Goal: Task Accomplishment & Management: Use online tool/utility

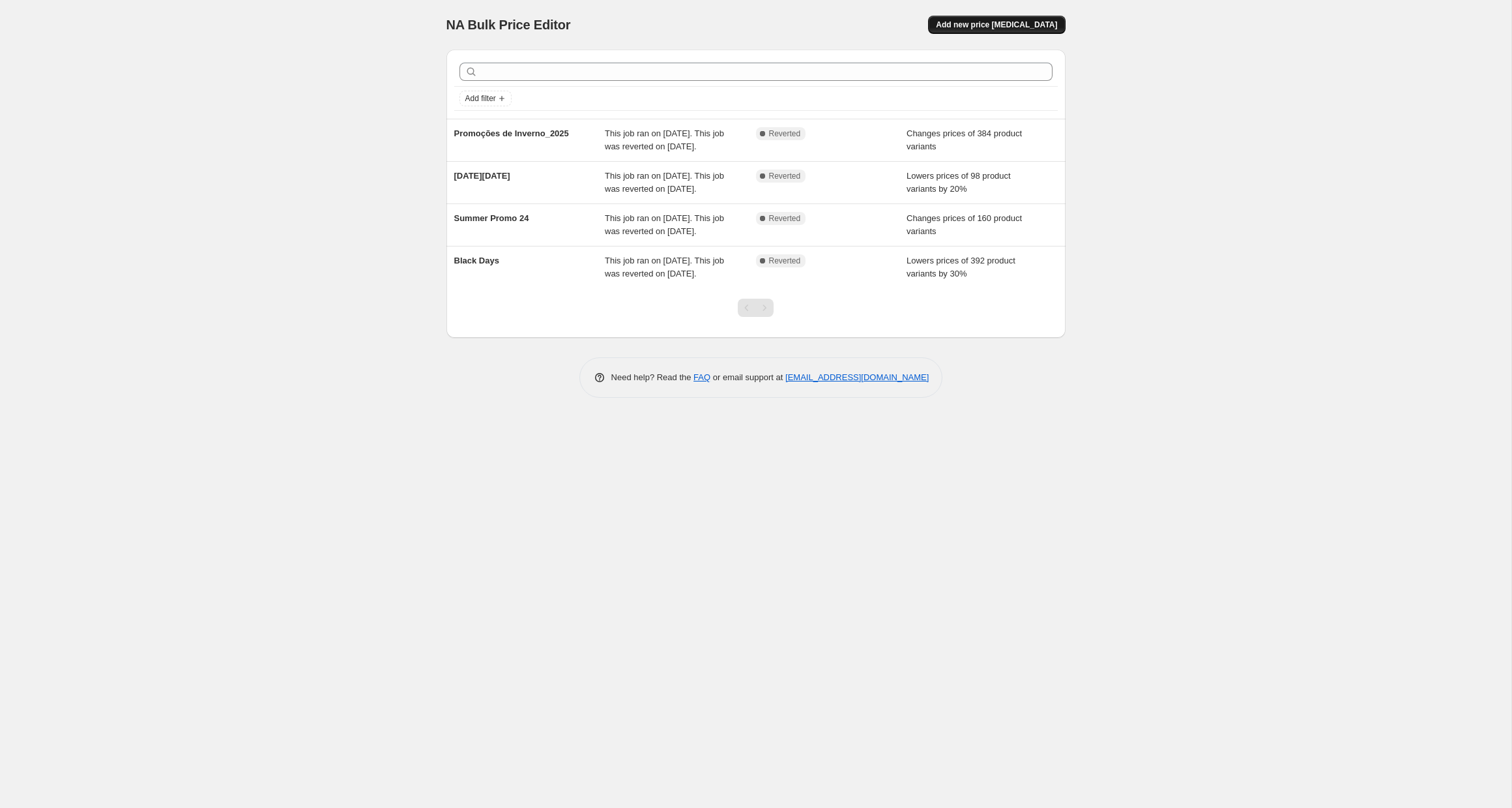
click at [990, 29] on span "Add new price [MEDICAL_DATA]" at bounding box center [996, 25] width 121 height 11
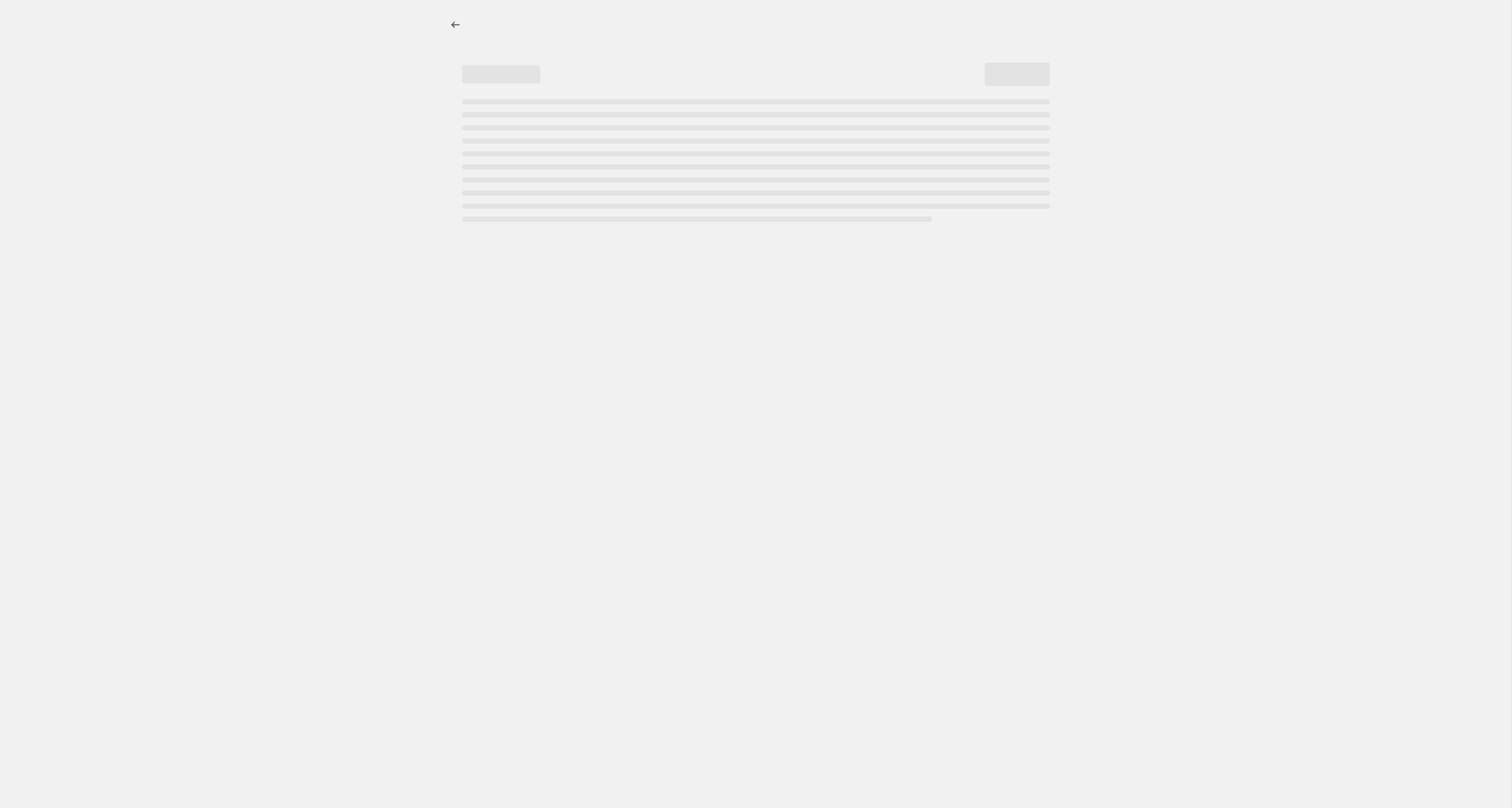
select select "percentage"
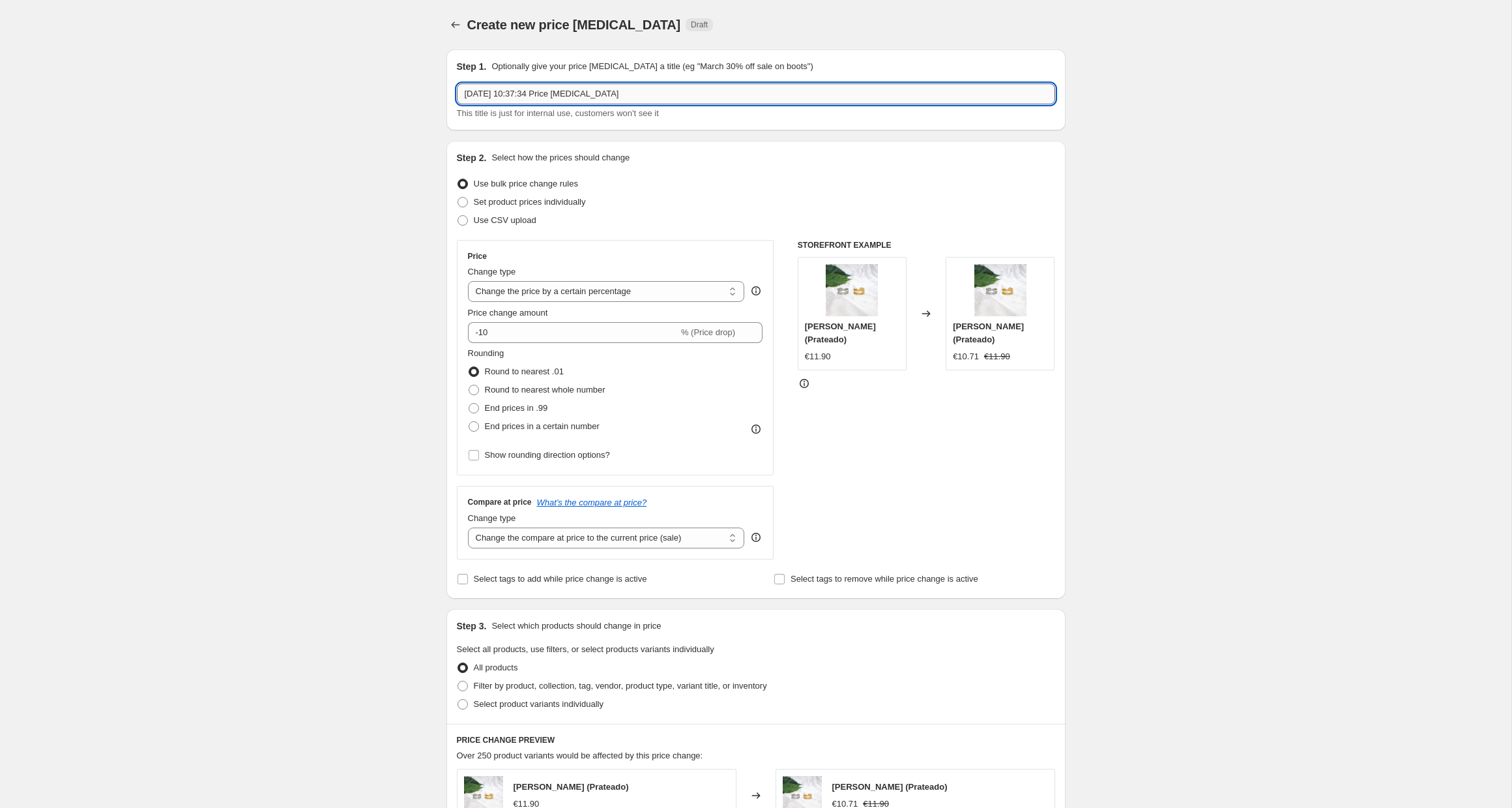
click at [619, 94] on input "[DATE] 10:37:34 Price [MEDICAL_DATA]" at bounding box center [756, 94] width 598 height 21
type input "20% artigos de verão"
click at [564, 326] on input "-10" at bounding box center [573, 333] width 210 height 21
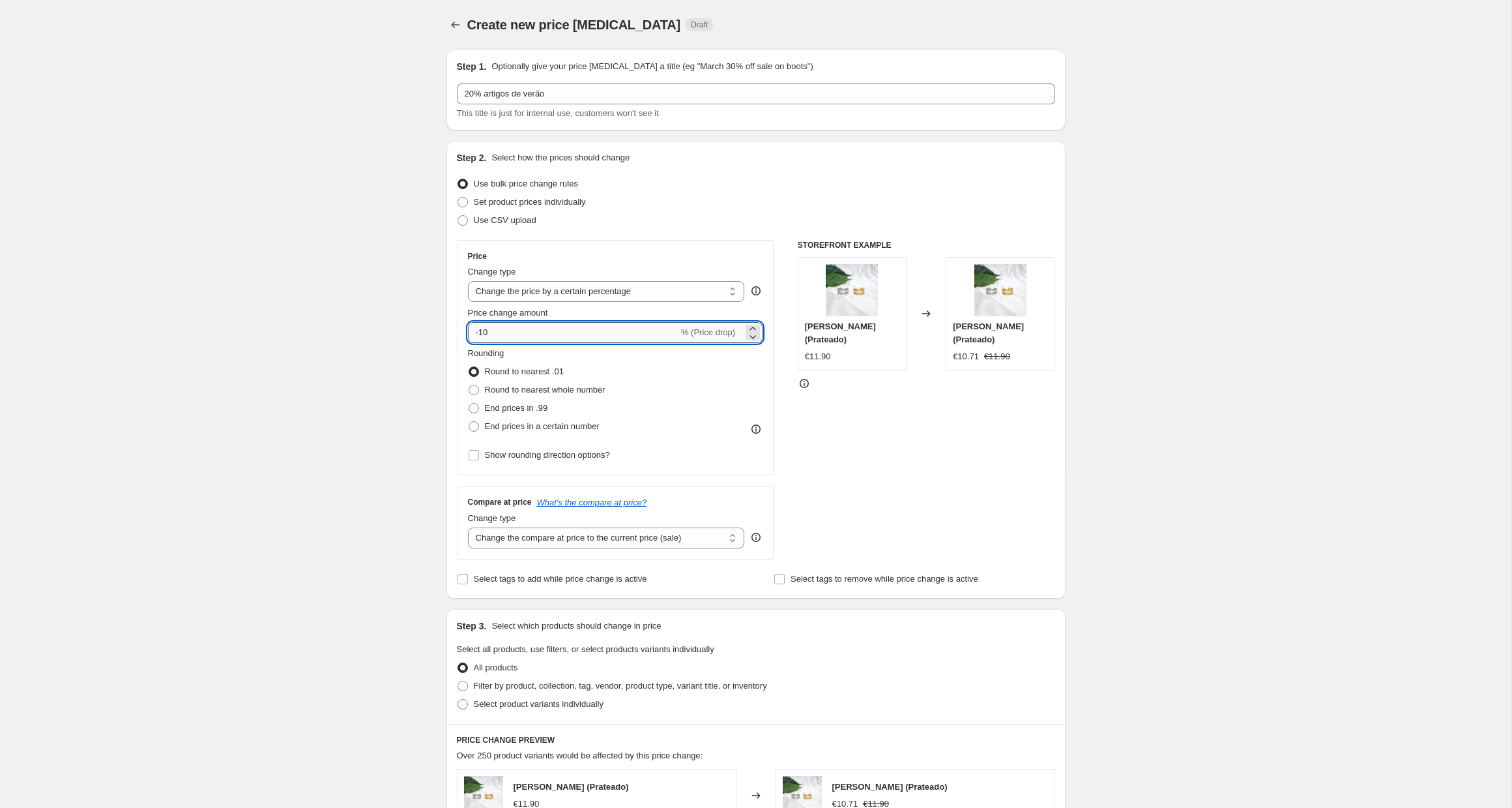
type input "-1"
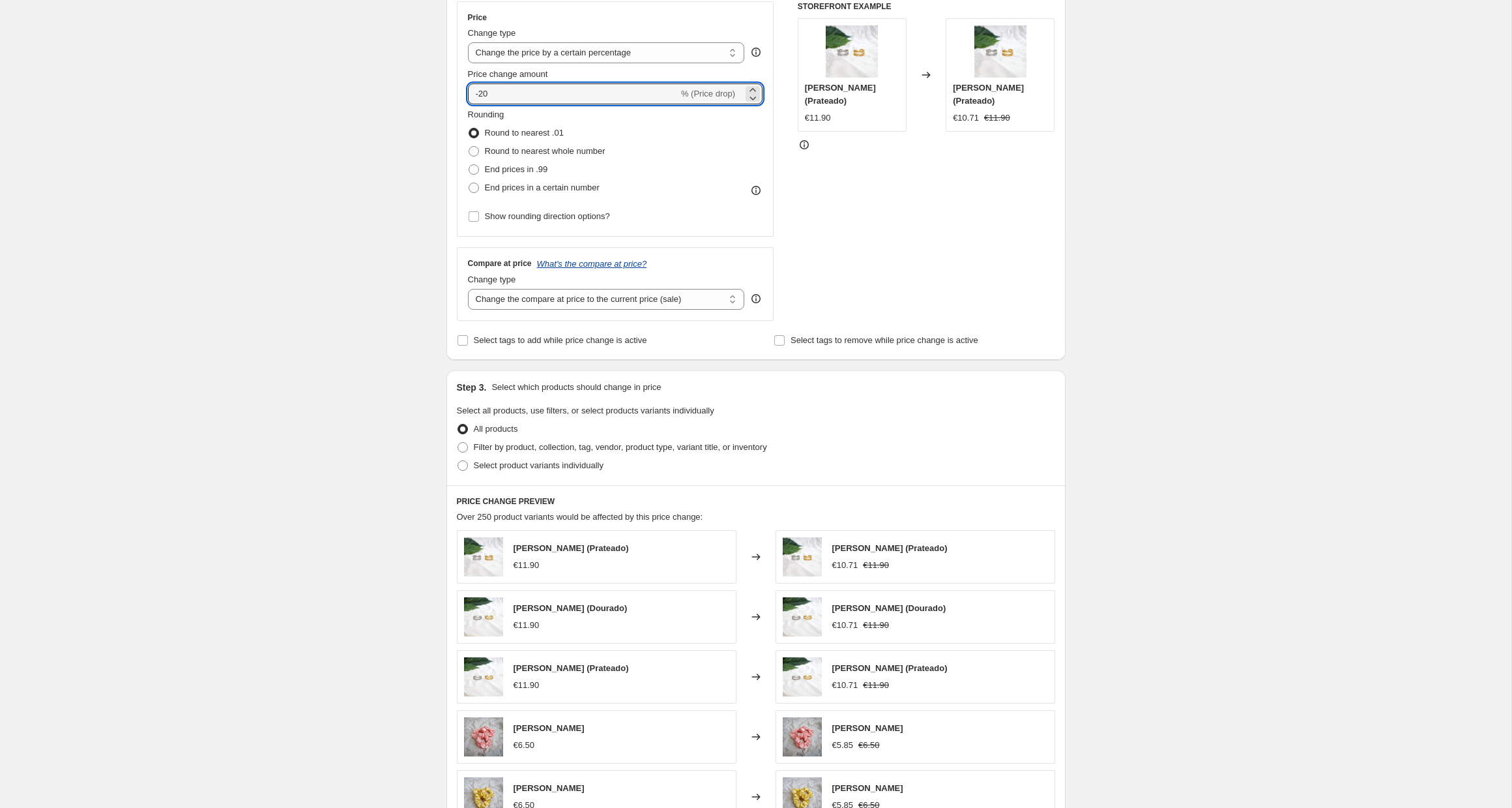
scroll to position [240, 0]
type input "-20"
click at [526, 299] on select "Change the compare at price to the current price (sale) Change the compare at p…" at bounding box center [606, 298] width 277 height 21
click at [468, 288] on select "Change the compare at price to the current price (sale) Change the compare at p…" at bounding box center [606, 298] width 277 height 21
click at [606, 342] on span "Select tags to add while price change is active" at bounding box center [560, 338] width 173 height 10
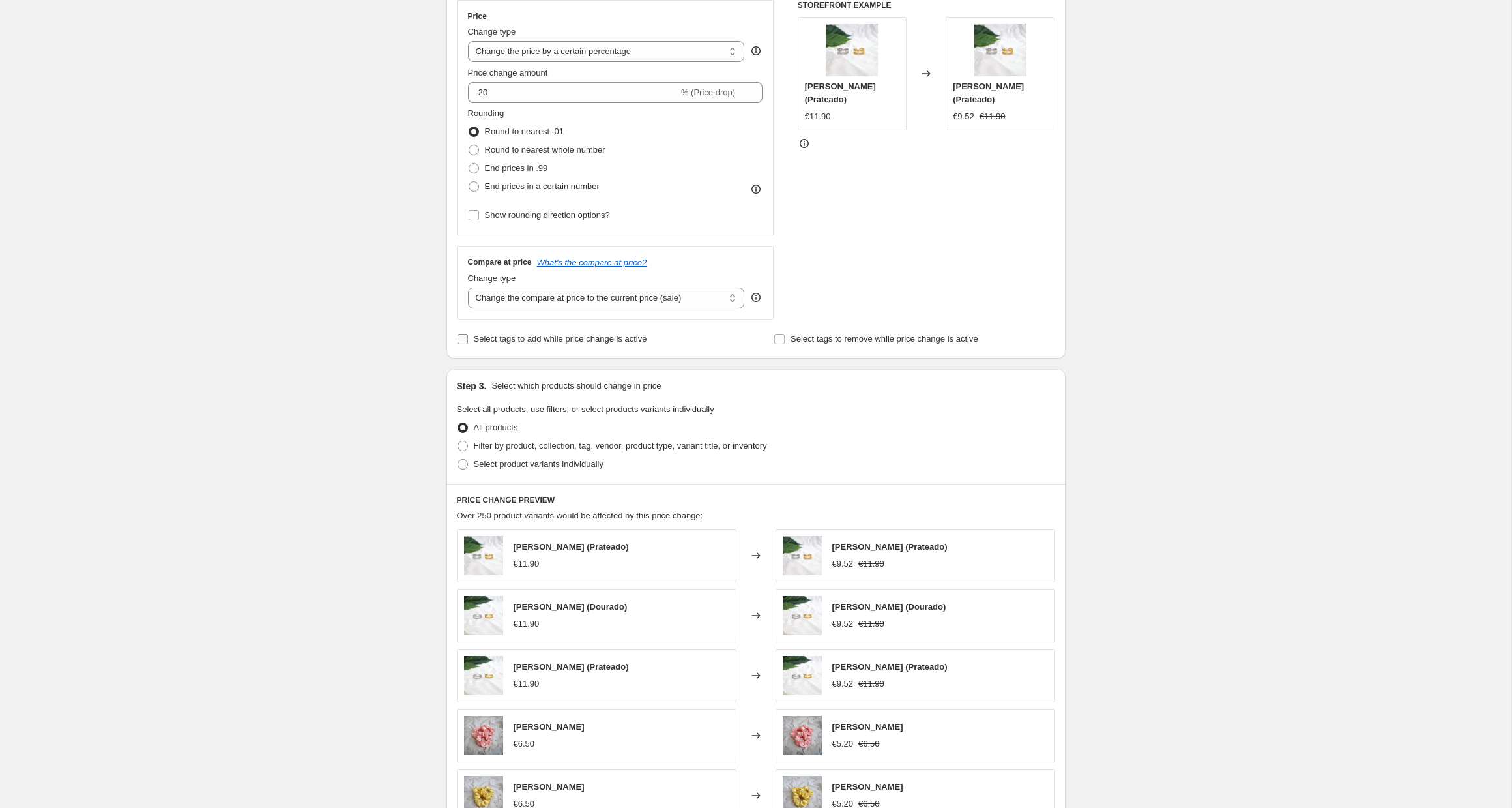
click at [468, 342] on input "Select tags to add while price change is active" at bounding box center [463, 339] width 11 height 11
checkbox input "true"
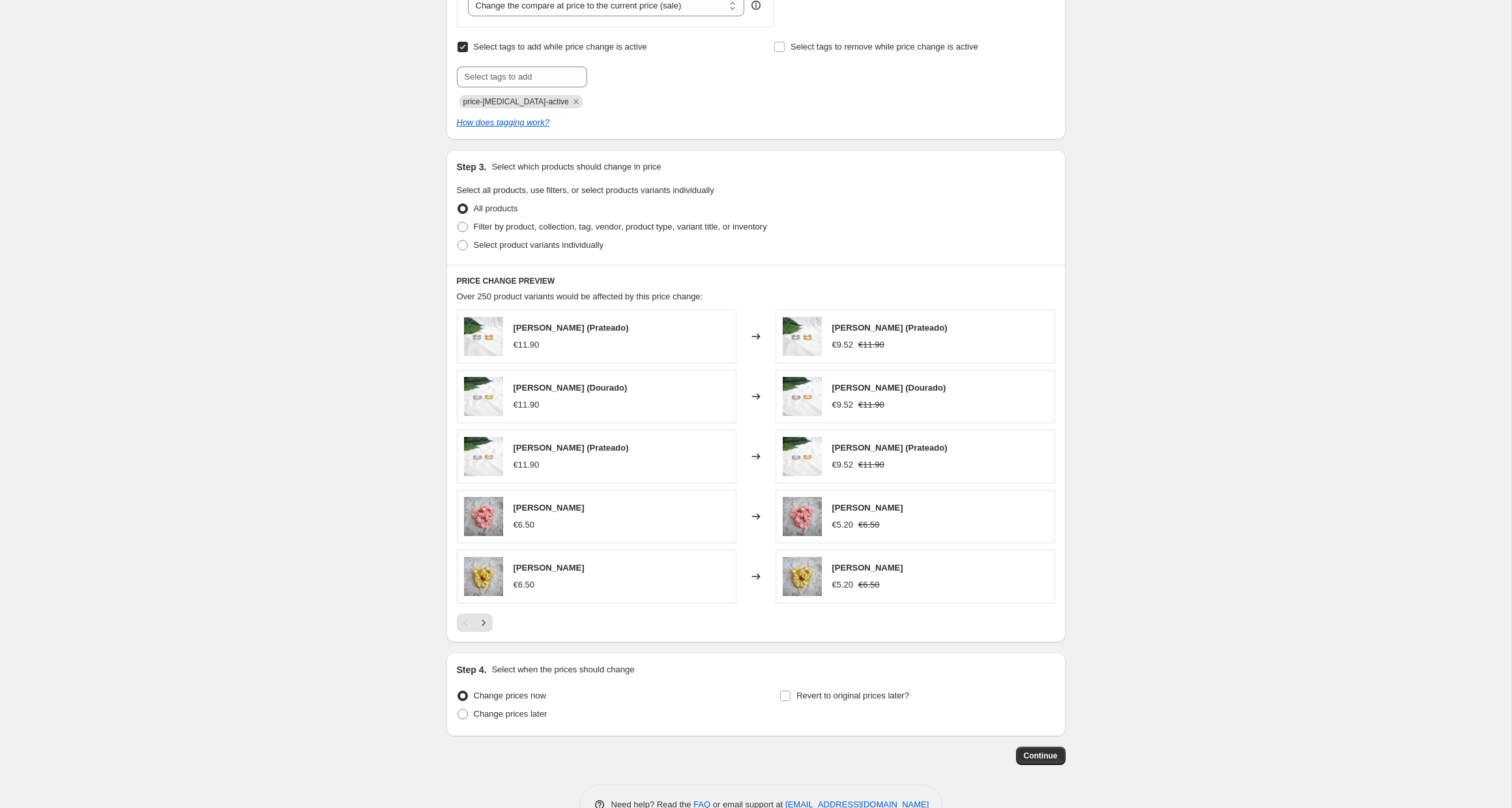
scroll to position [533, 0]
click at [524, 224] on span "Filter by product, collection, tag, vendor, product type, variant title, or inv…" at bounding box center [620, 225] width 293 height 10
click at [459, 222] on input "Filter by product, collection, tag, vendor, product type, variant title, or inv…" at bounding box center [458, 221] width 1 height 1
radio input "true"
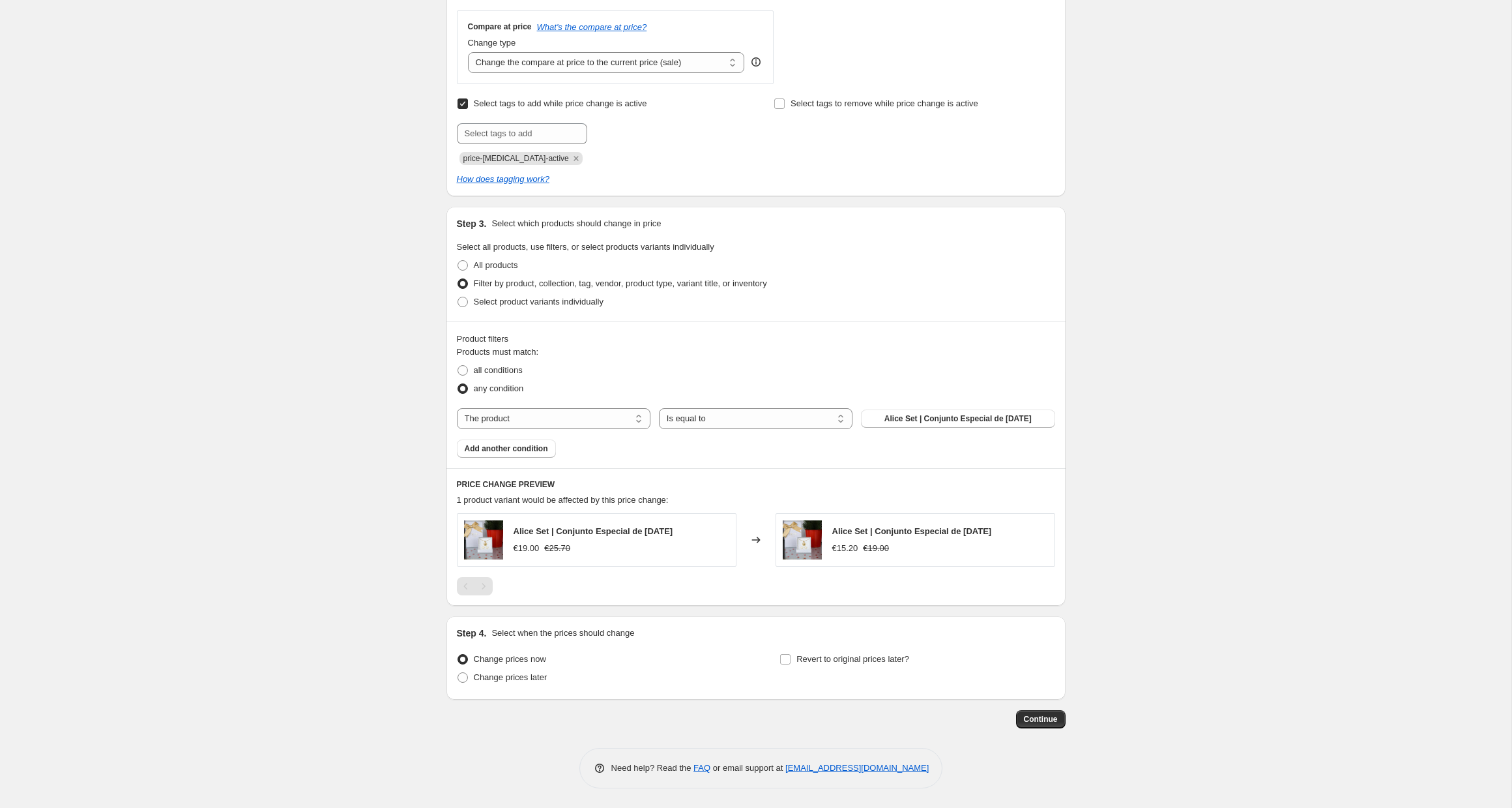
scroll to position [475, 0]
click at [620, 413] on select "The product The product's collection The product's tag The product's vendor The…" at bounding box center [554, 419] width 194 height 21
select select "collection"
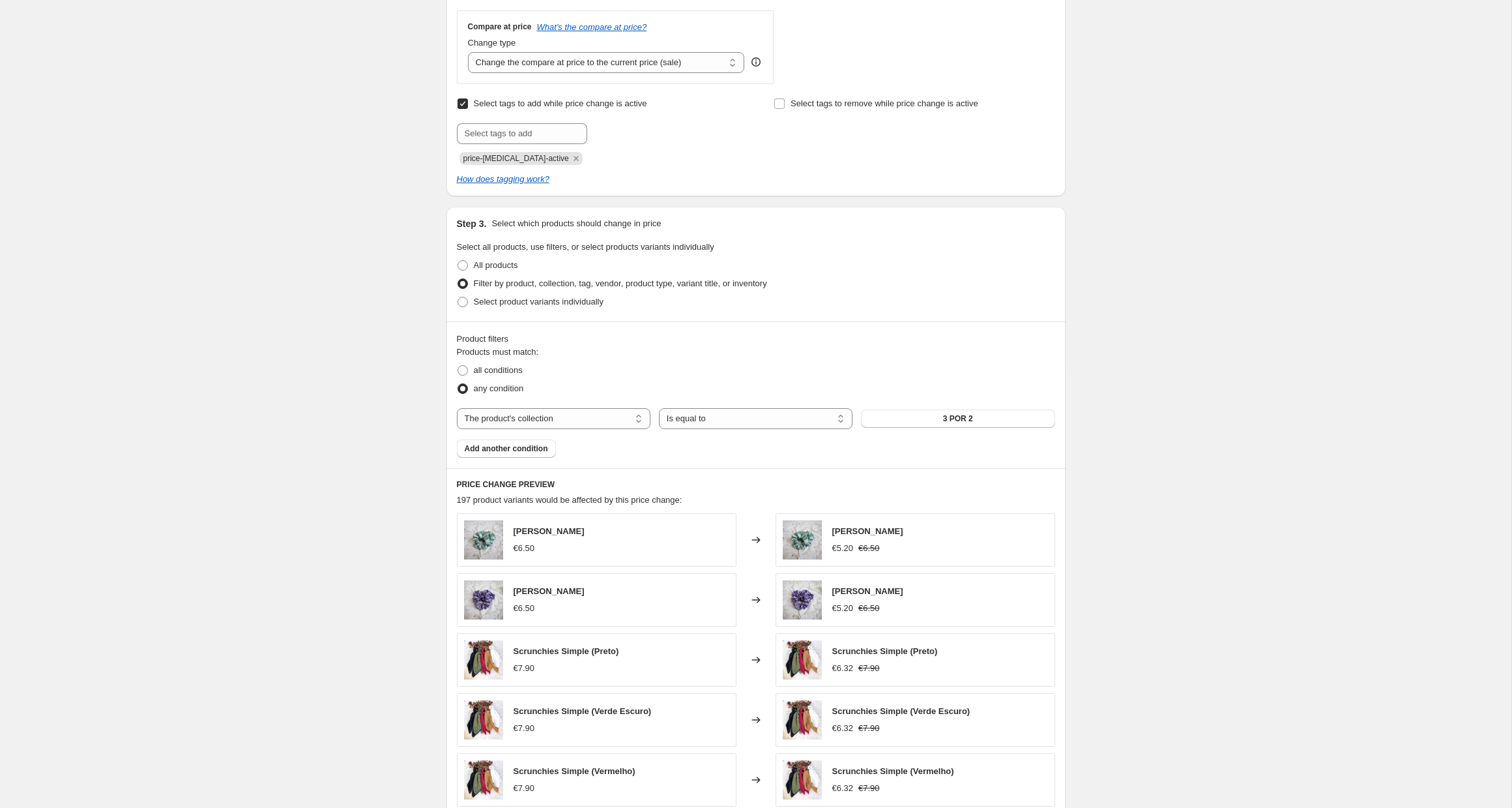
click at [954, 423] on span "3 POR 2" at bounding box center [958, 419] width 30 height 11
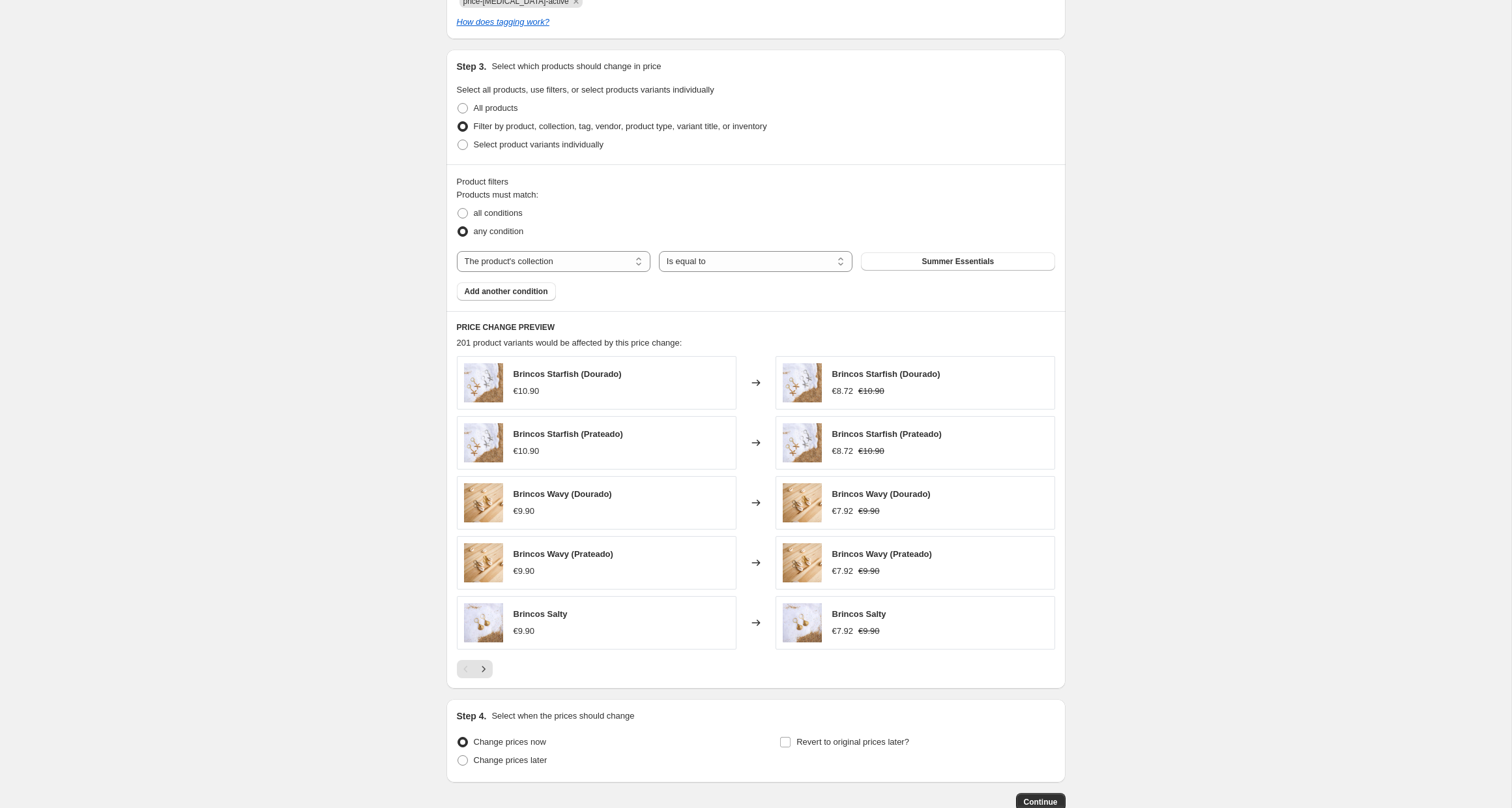
scroll to position [638, 0]
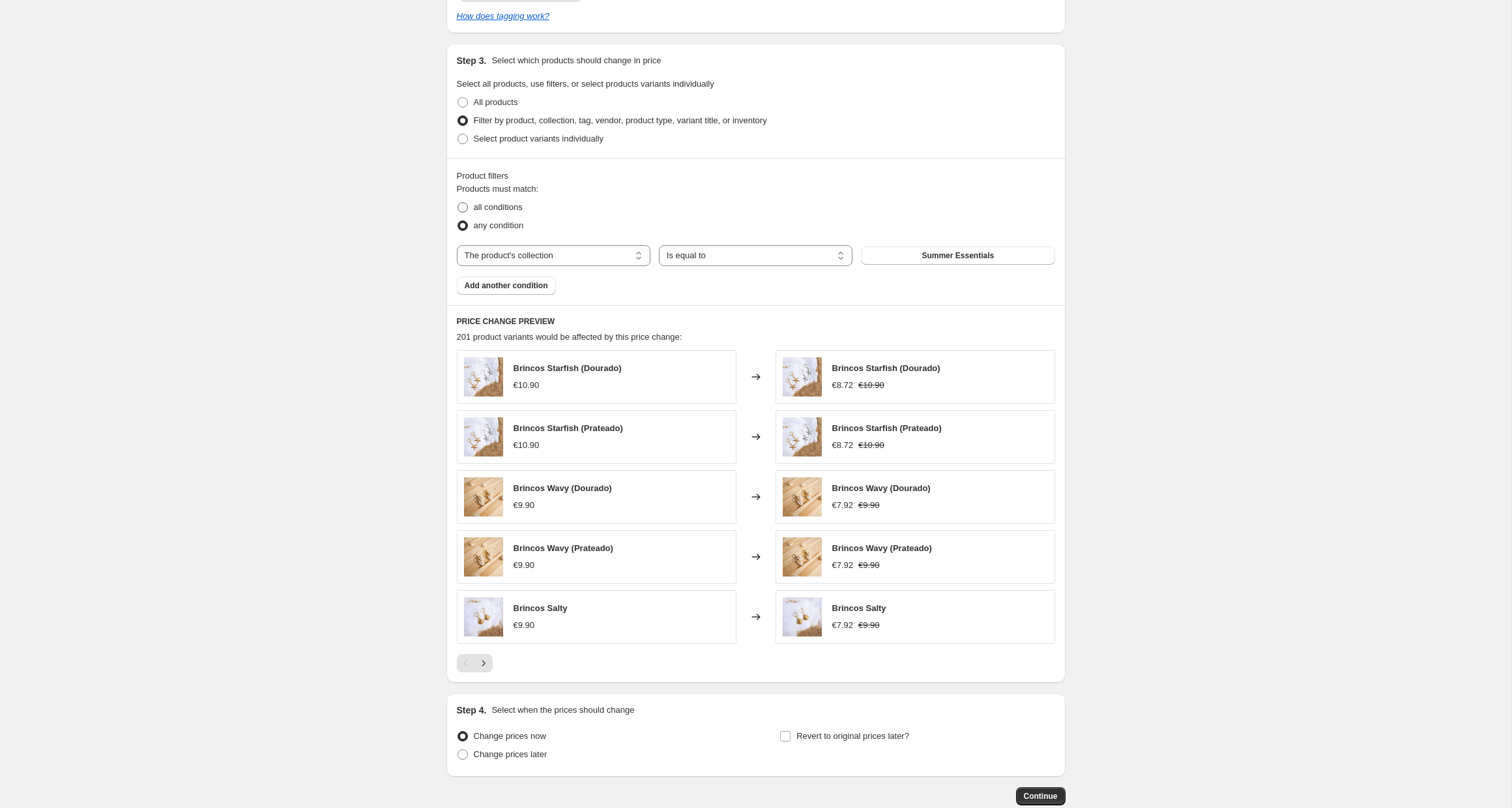
click at [496, 209] on span "all conditions" at bounding box center [498, 207] width 49 height 10
click at [459, 202] on input "all conditions" at bounding box center [458, 202] width 1 height 1
radio input "true"
click at [519, 288] on span "Add another condition" at bounding box center [506, 285] width 84 height 11
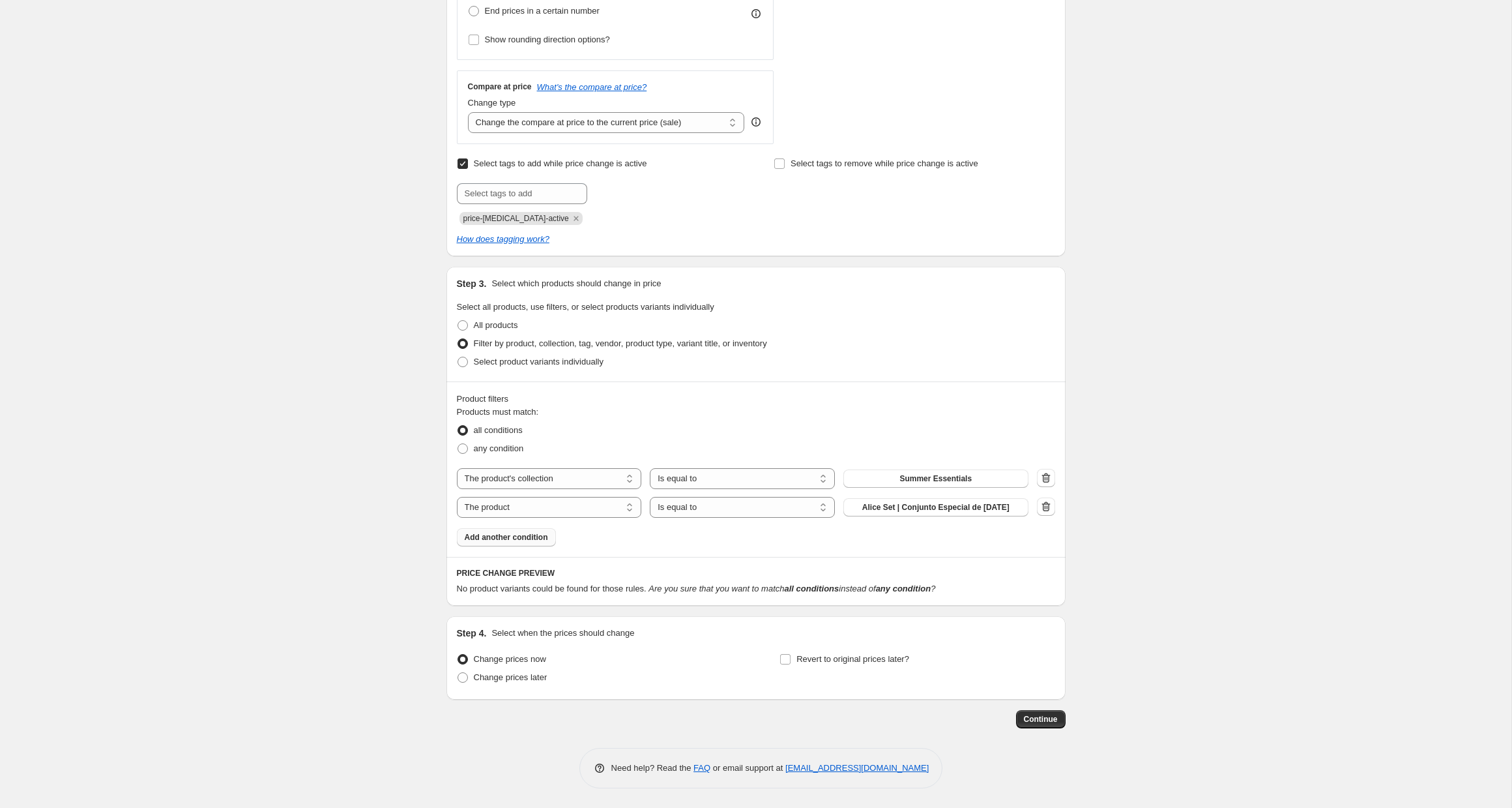
scroll to position [415, 0]
click at [557, 503] on select "The product The product's collection The product's tag The product's vendor The…" at bounding box center [549, 507] width 185 height 21
click at [727, 503] on select "Is equal to Is not equal to" at bounding box center [742, 507] width 185 height 21
click at [650, 496] on select "Is equal to Is not equal to" at bounding box center [742, 507] width 185 height 21
click at [894, 503] on span "Alice Set | Conjunto Especial de [DATE]" at bounding box center [936, 507] width 147 height 11
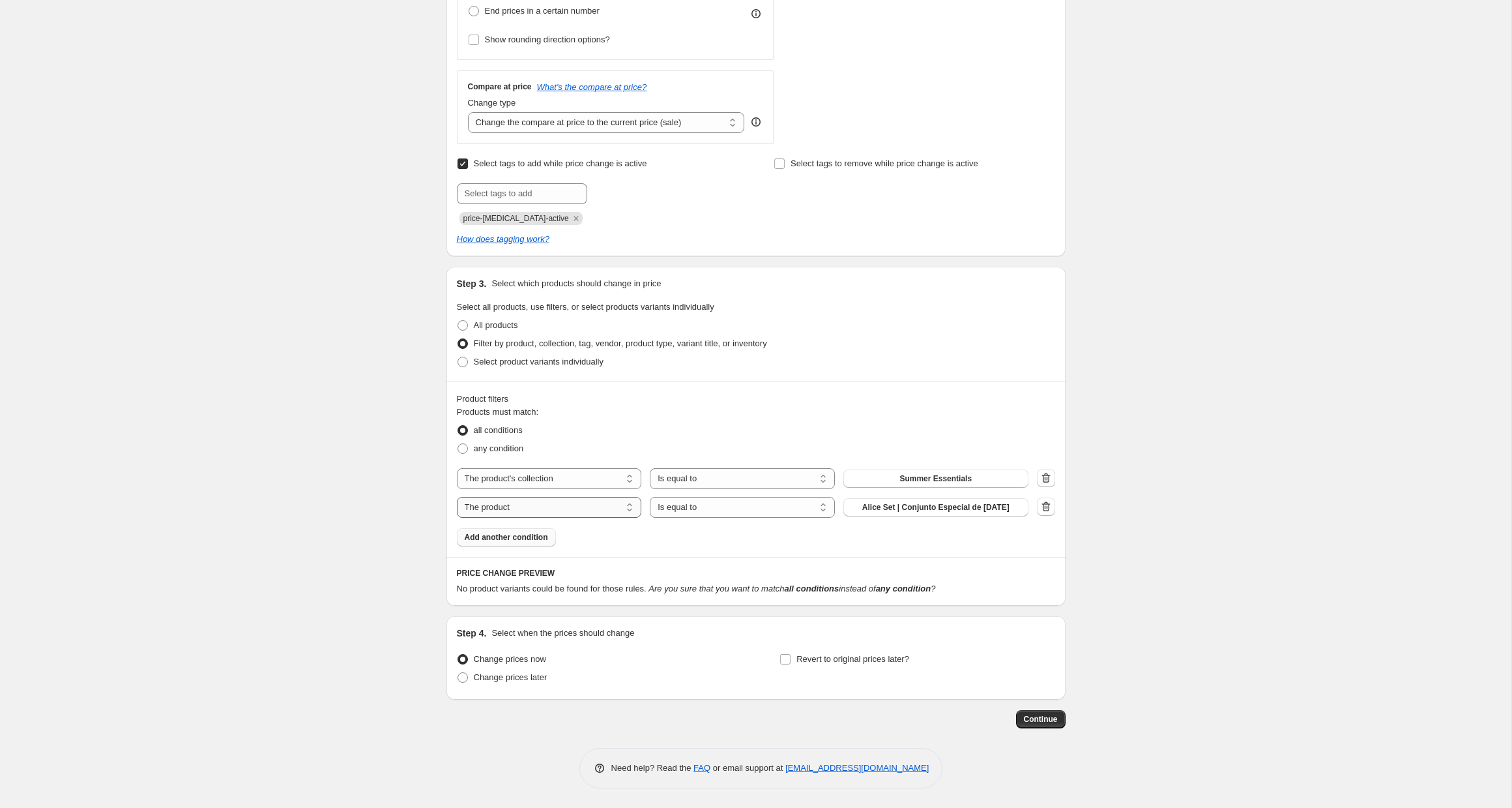
click at [541, 509] on select "The product The product's collection The product's tag The product's vendor The…" at bounding box center [549, 507] width 185 height 21
select select "product_status"
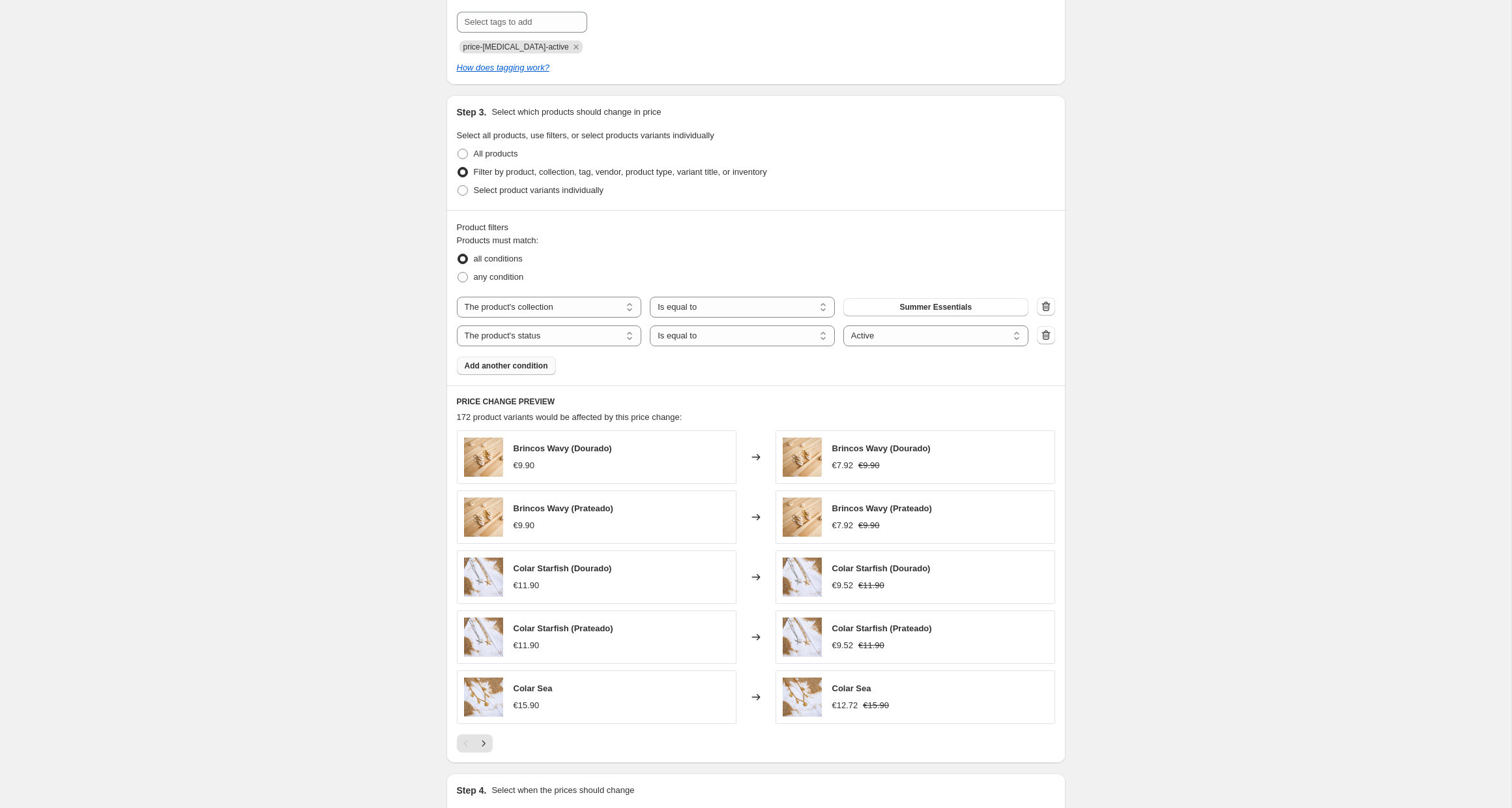
scroll to position [744, 0]
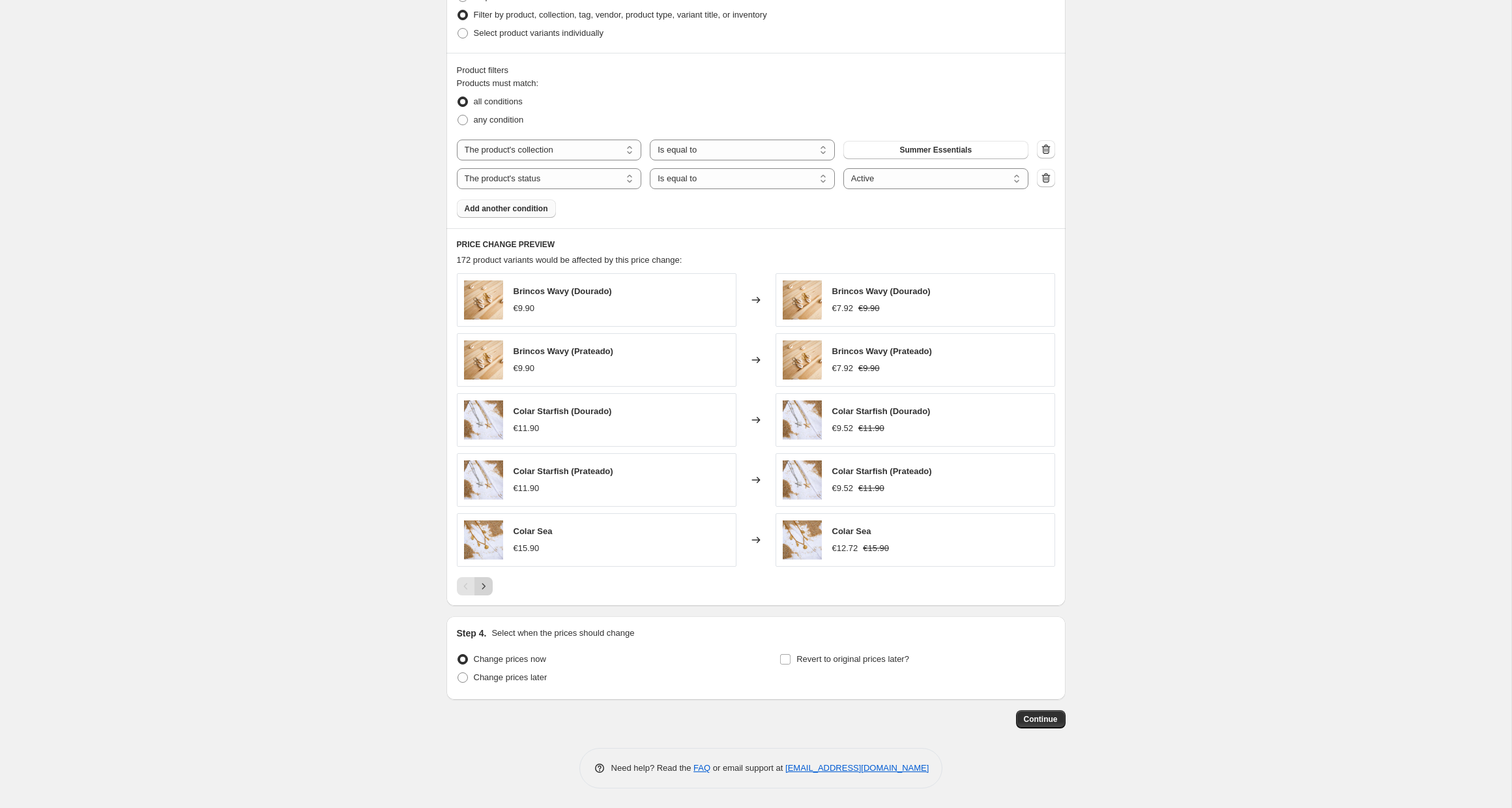
click at [485, 589] on icon "Next" at bounding box center [483, 585] width 13 height 13
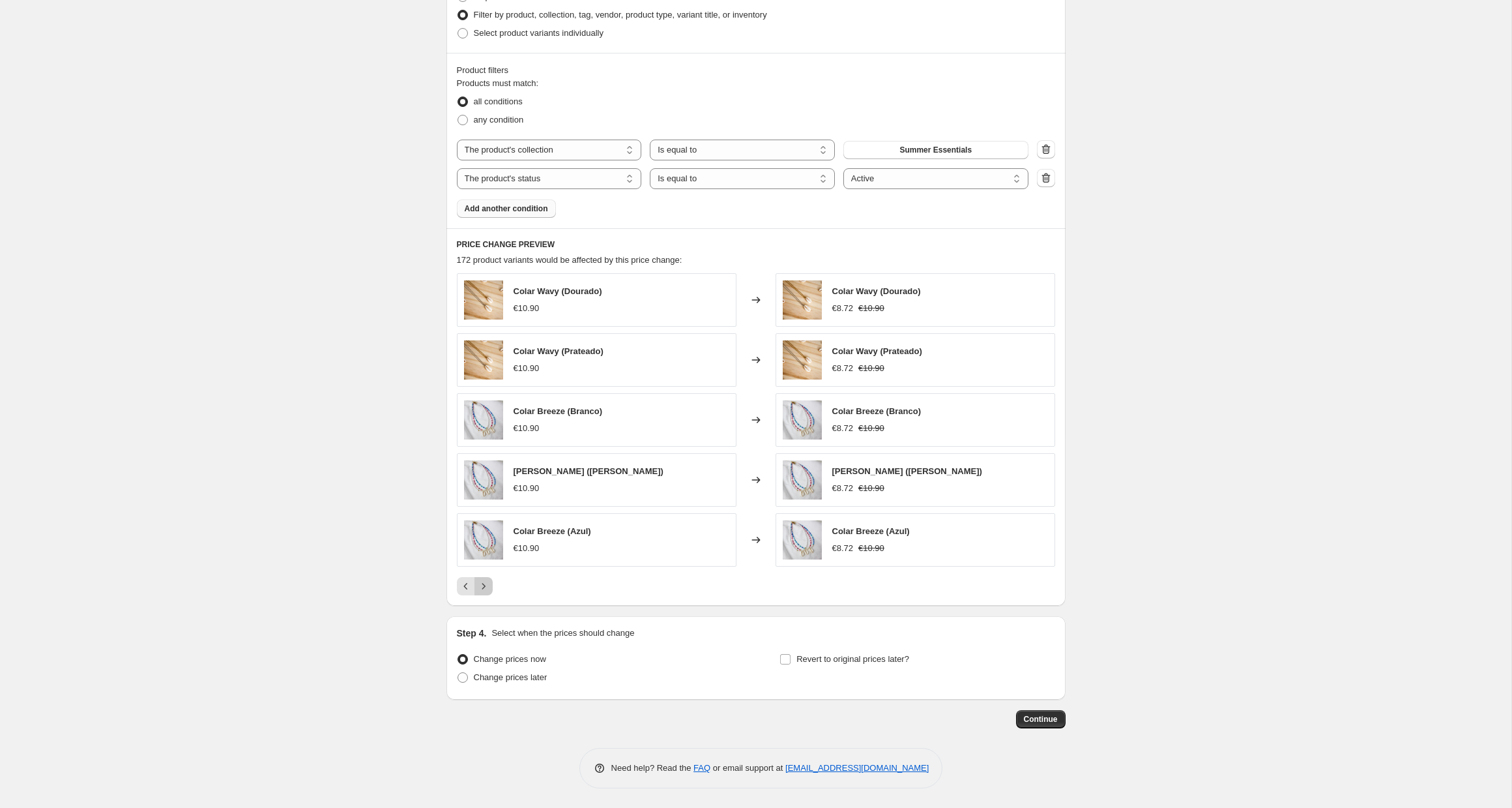
click at [485, 589] on icon "Next" at bounding box center [483, 585] width 13 height 13
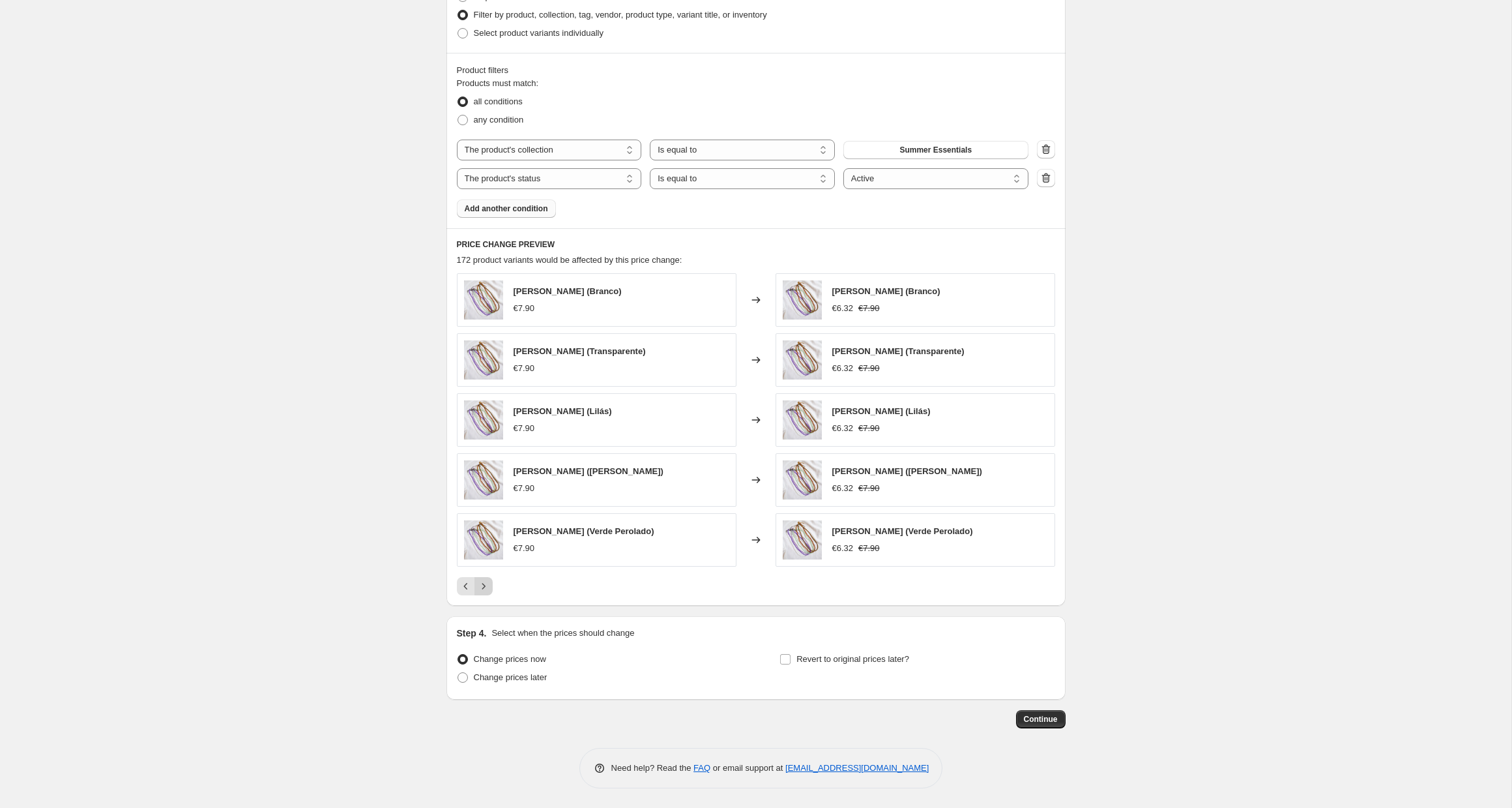
click at [486, 589] on icon "Next" at bounding box center [483, 585] width 13 height 13
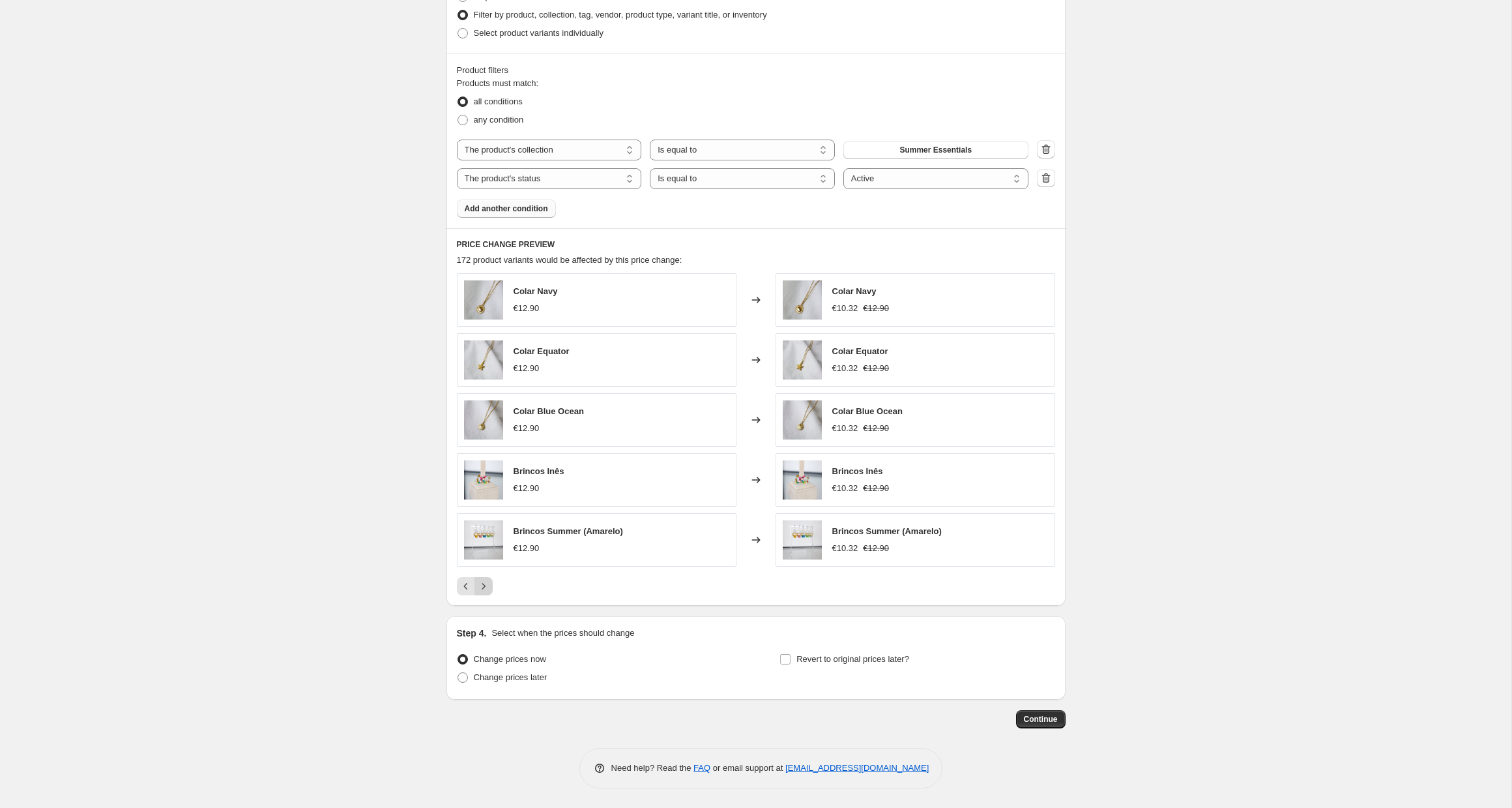
click at [486, 589] on icon "Next" at bounding box center [483, 585] width 13 height 13
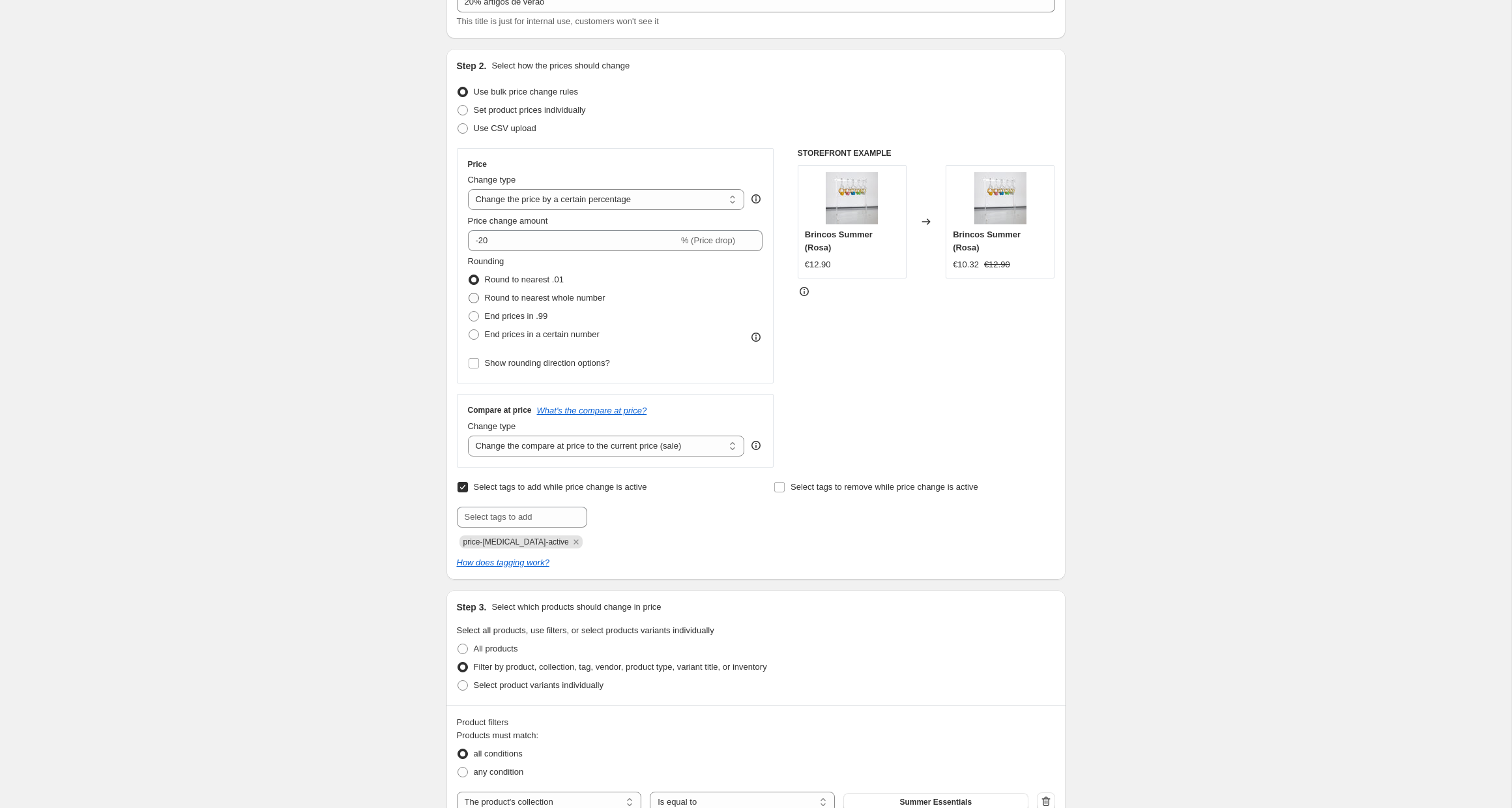
scroll to position [116, 0]
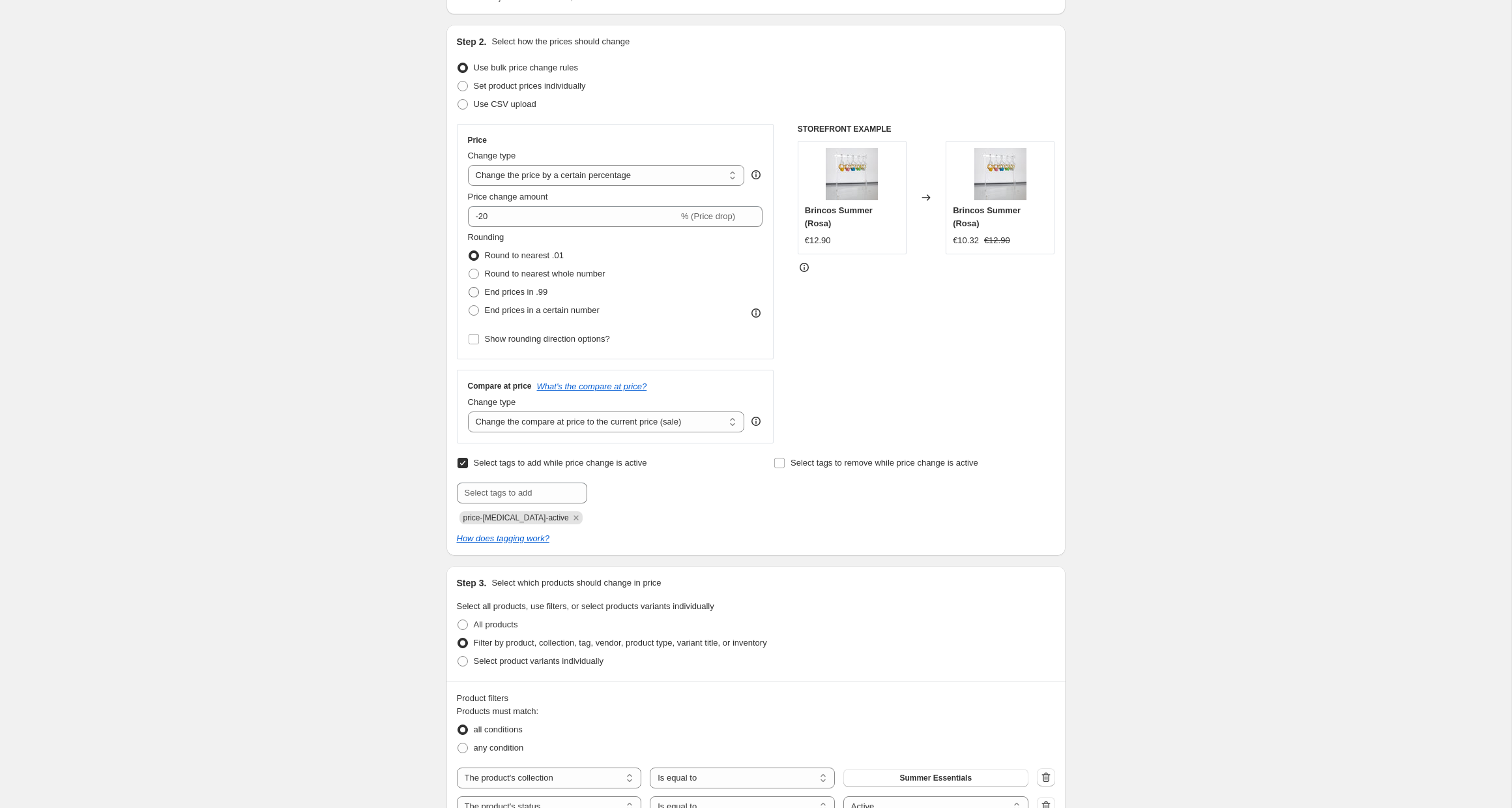
click at [521, 290] on span "End prices in .99" at bounding box center [517, 291] width 63 height 10
click at [469, 288] on input "End prices in .99" at bounding box center [468, 287] width 1 height 1
radio input "true"
click at [542, 275] on span "Round to nearest whole number" at bounding box center [545, 273] width 121 height 10
click at [469, 269] on input "Round to nearest whole number" at bounding box center [468, 268] width 1 height 1
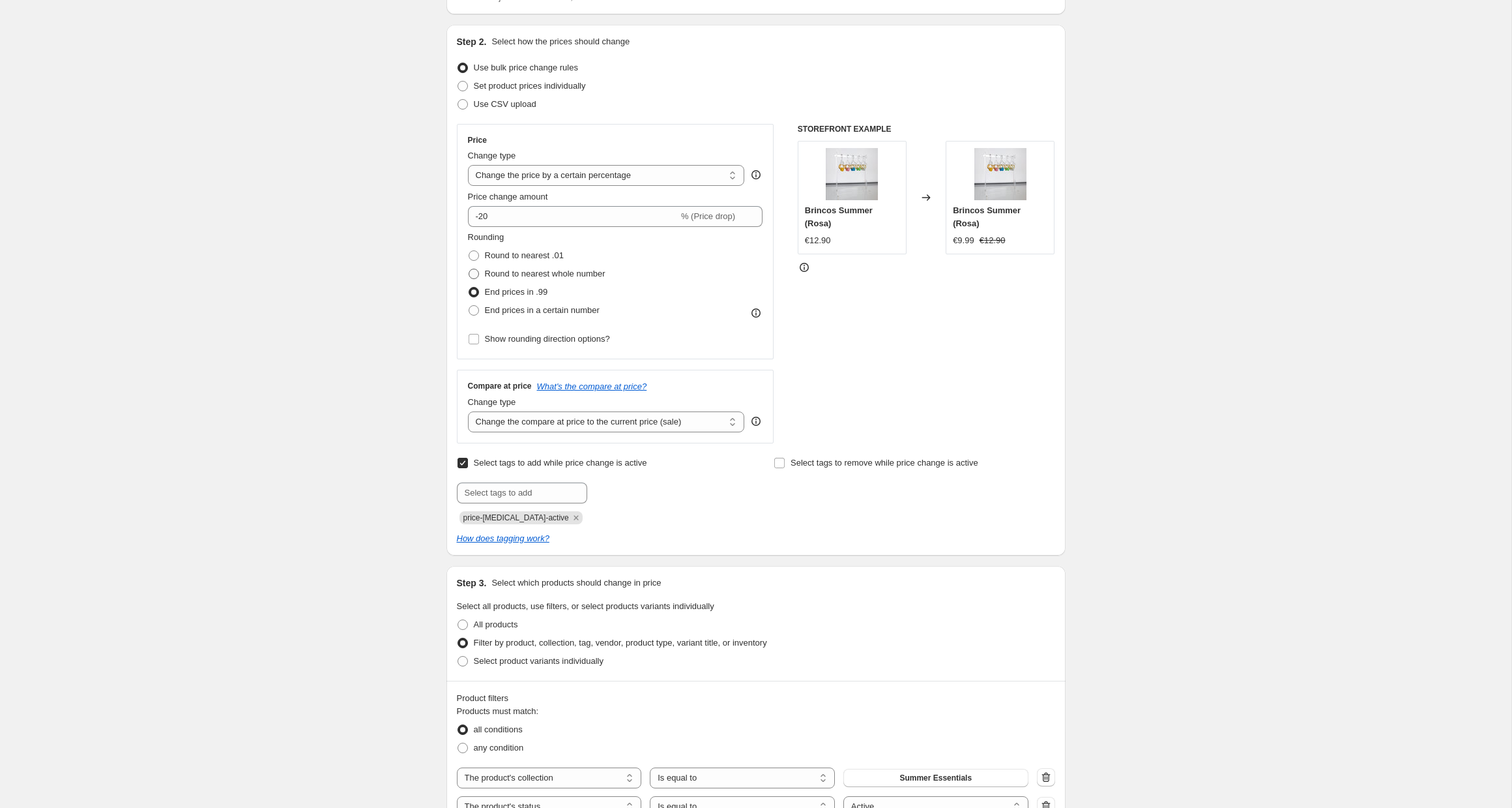
radio input "true"
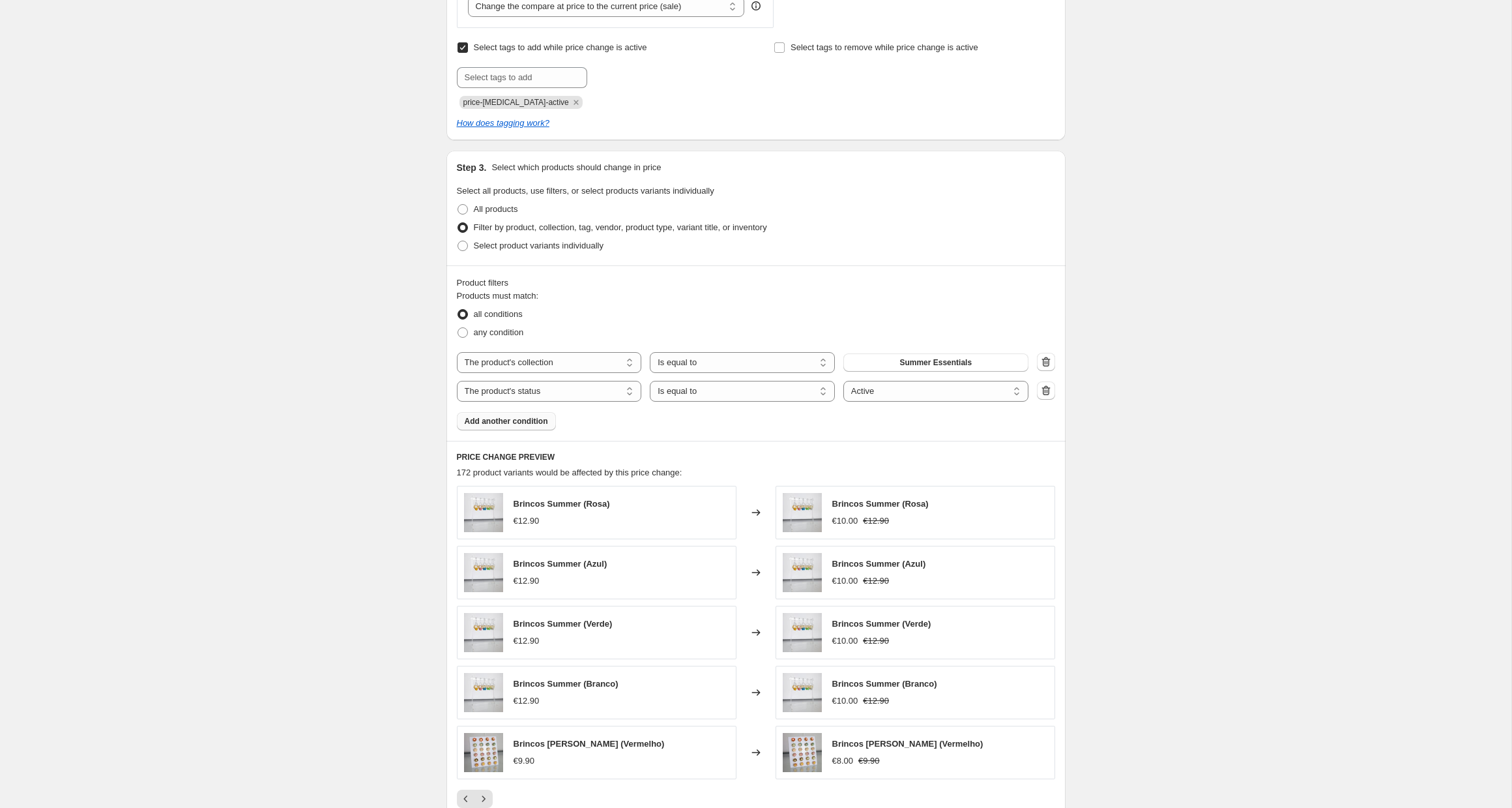
scroll to position [665, 0]
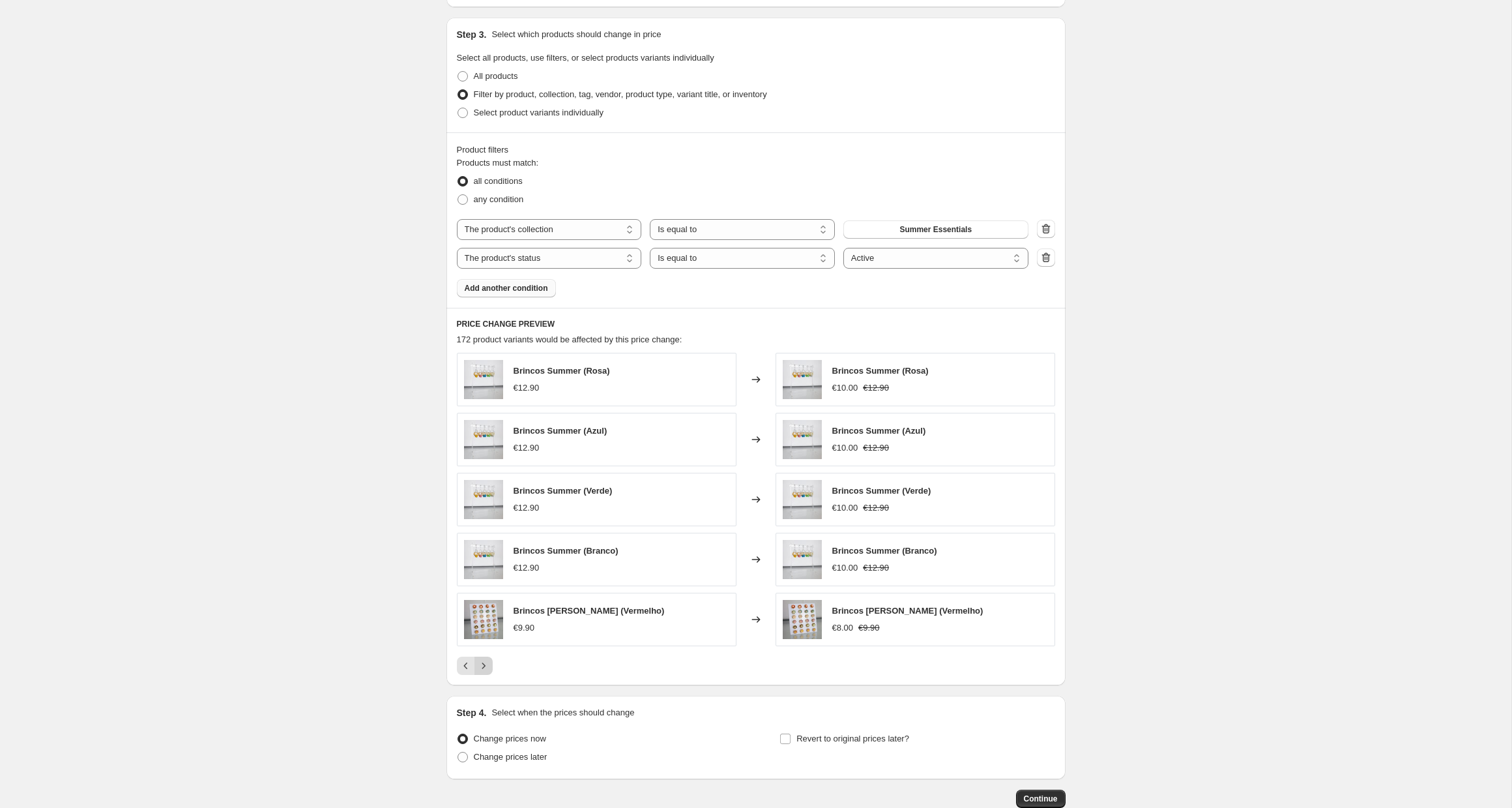
click at [484, 664] on icon "Next" at bounding box center [483, 665] width 13 height 13
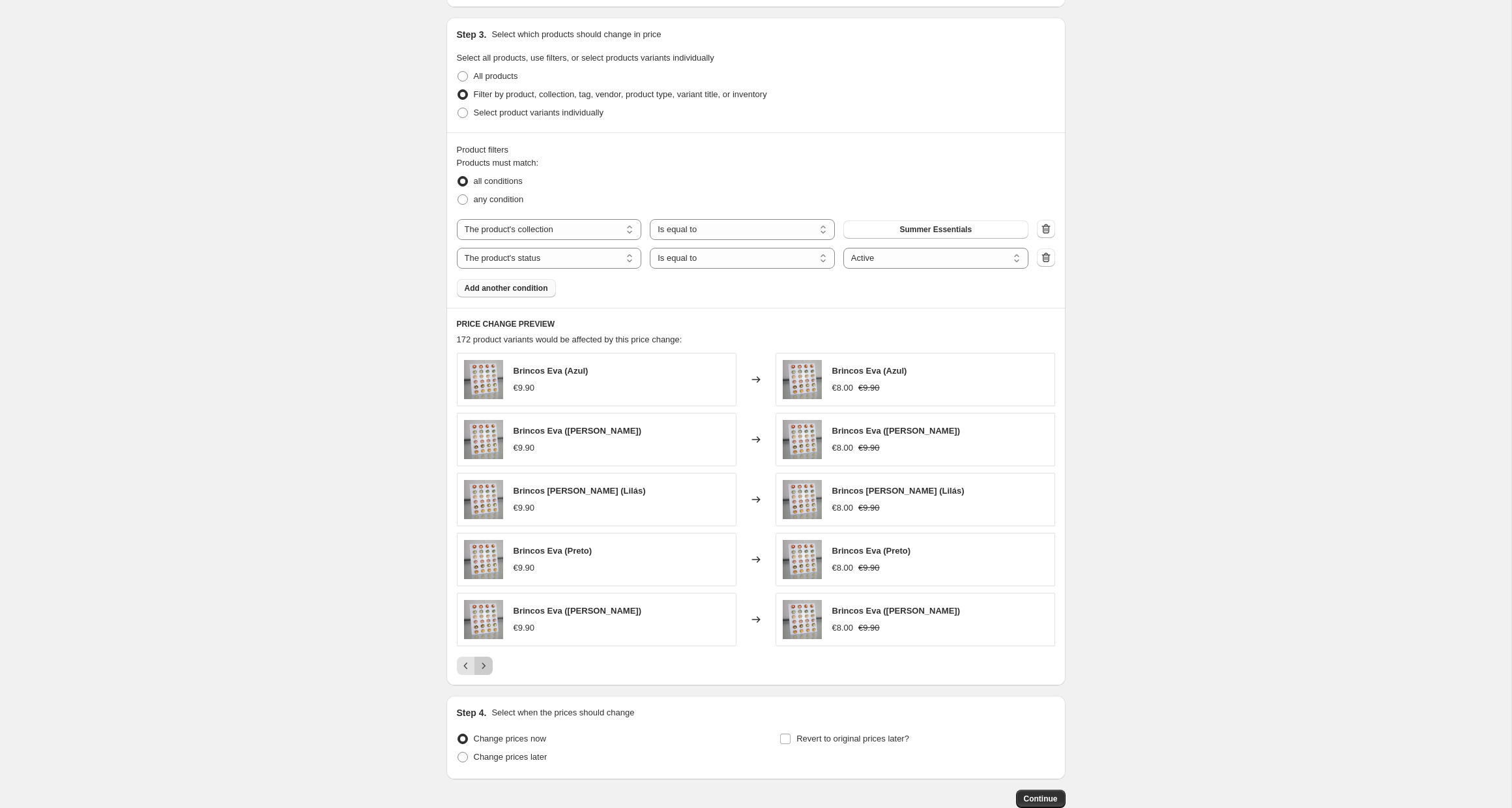
click at [485, 665] on icon "Next" at bounding box center [483, 665] width 13 height 13
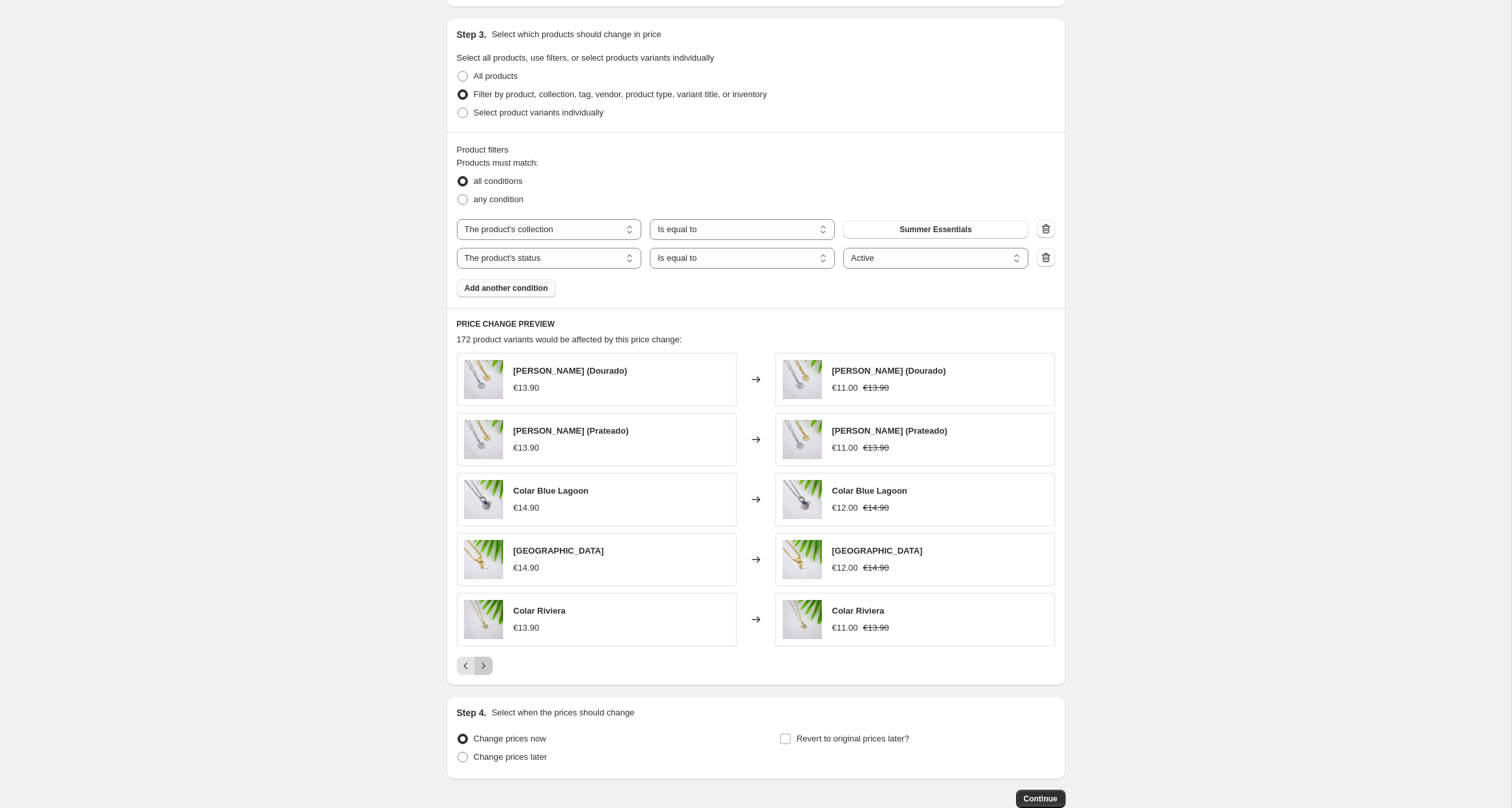
click at [485, 665] on icon "Next" at bounding box center [483, 665] width 13 height 13
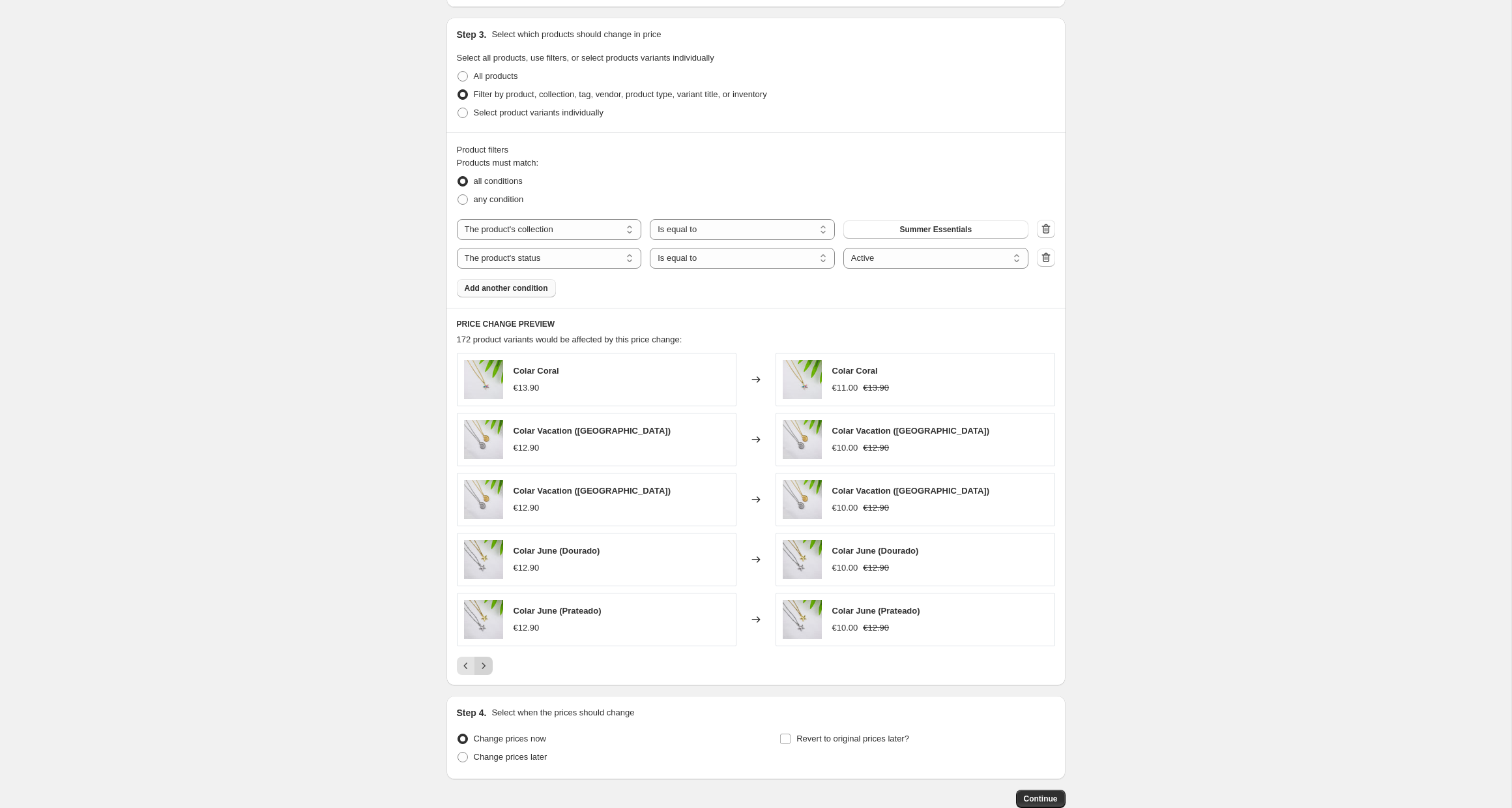
click at [485, 665] on icon "Next" at bounding box center [483, 665] width 13 height 13
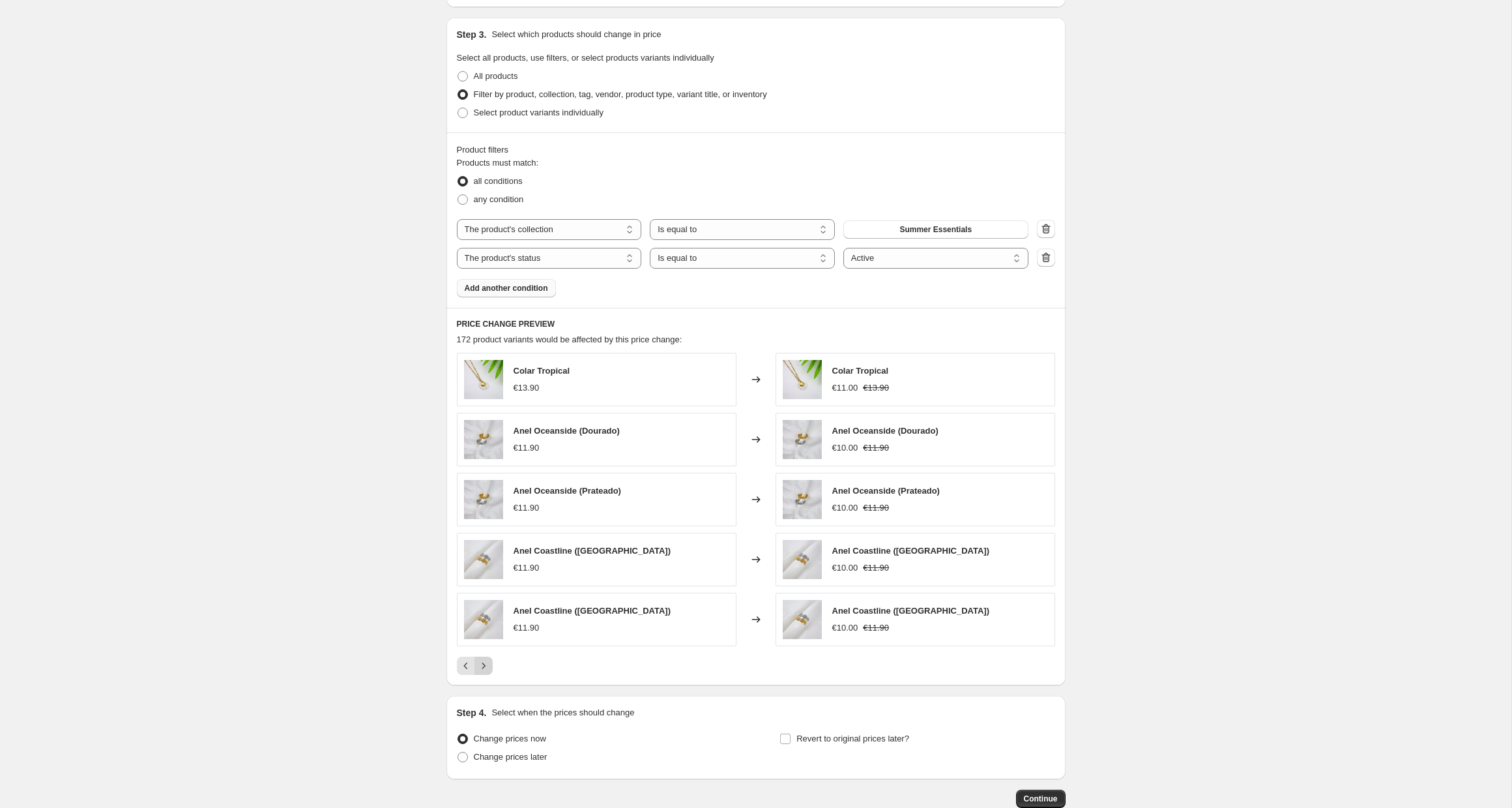
click at [485, 665] on icon "Next" at bounding box center [483, 665] width 13 height 13
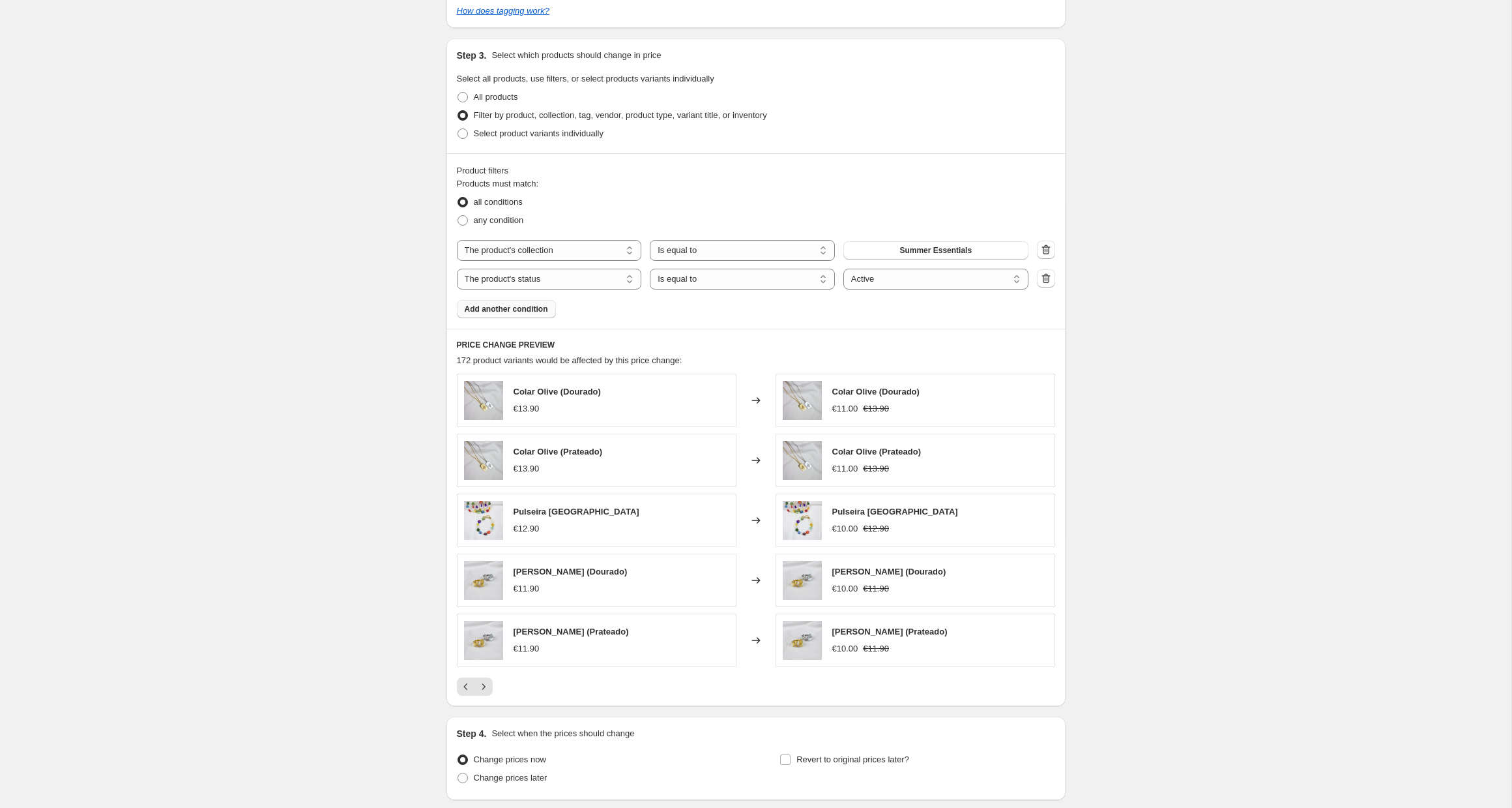
scroll to position [635, 0]
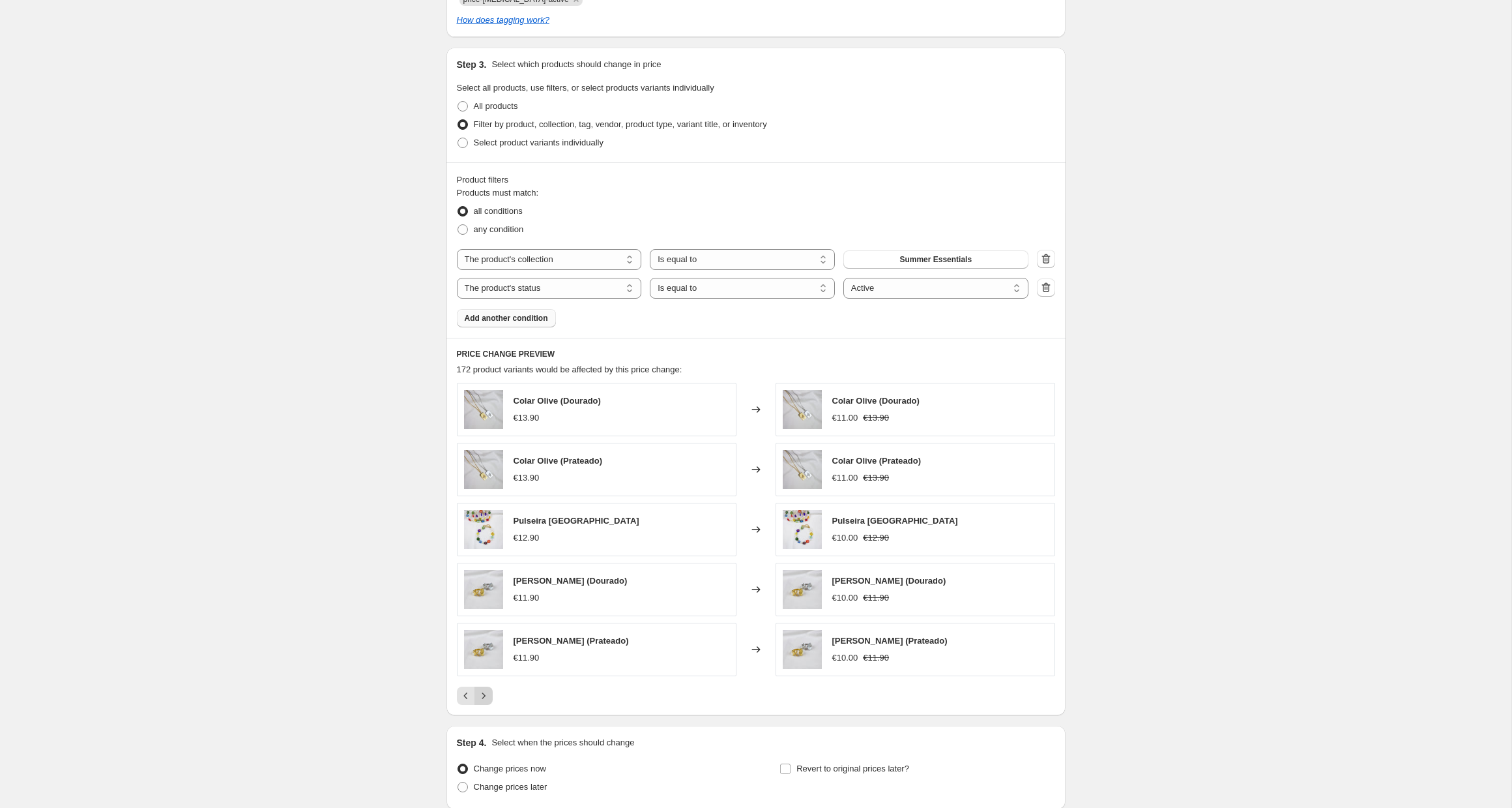
click at [489, 694] on button "Next" at bounding box center [483, 695] width 18 height 18
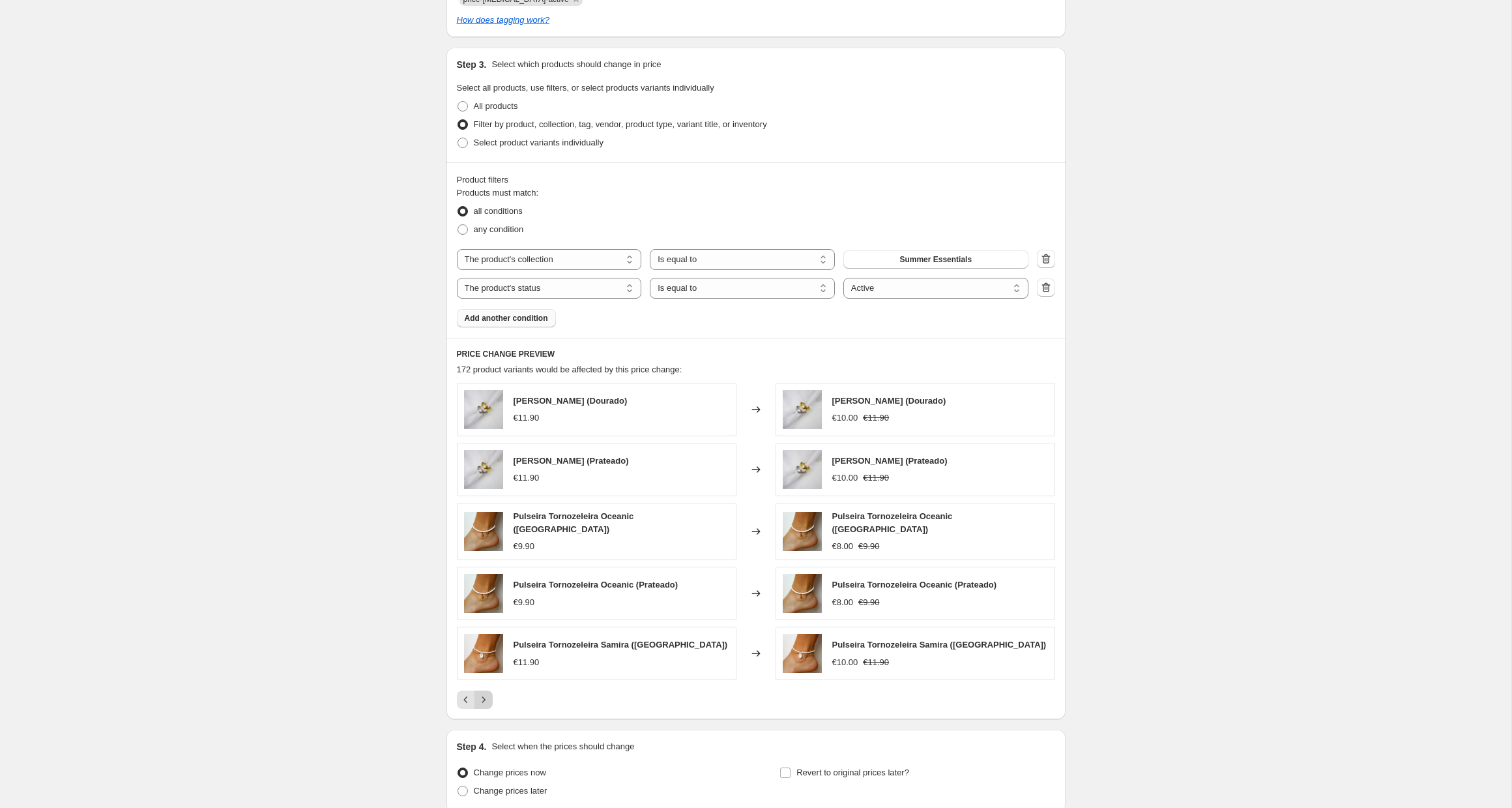
click at [489, 694] on button "Next" at bounding box center [483, 699] width 18 height 18
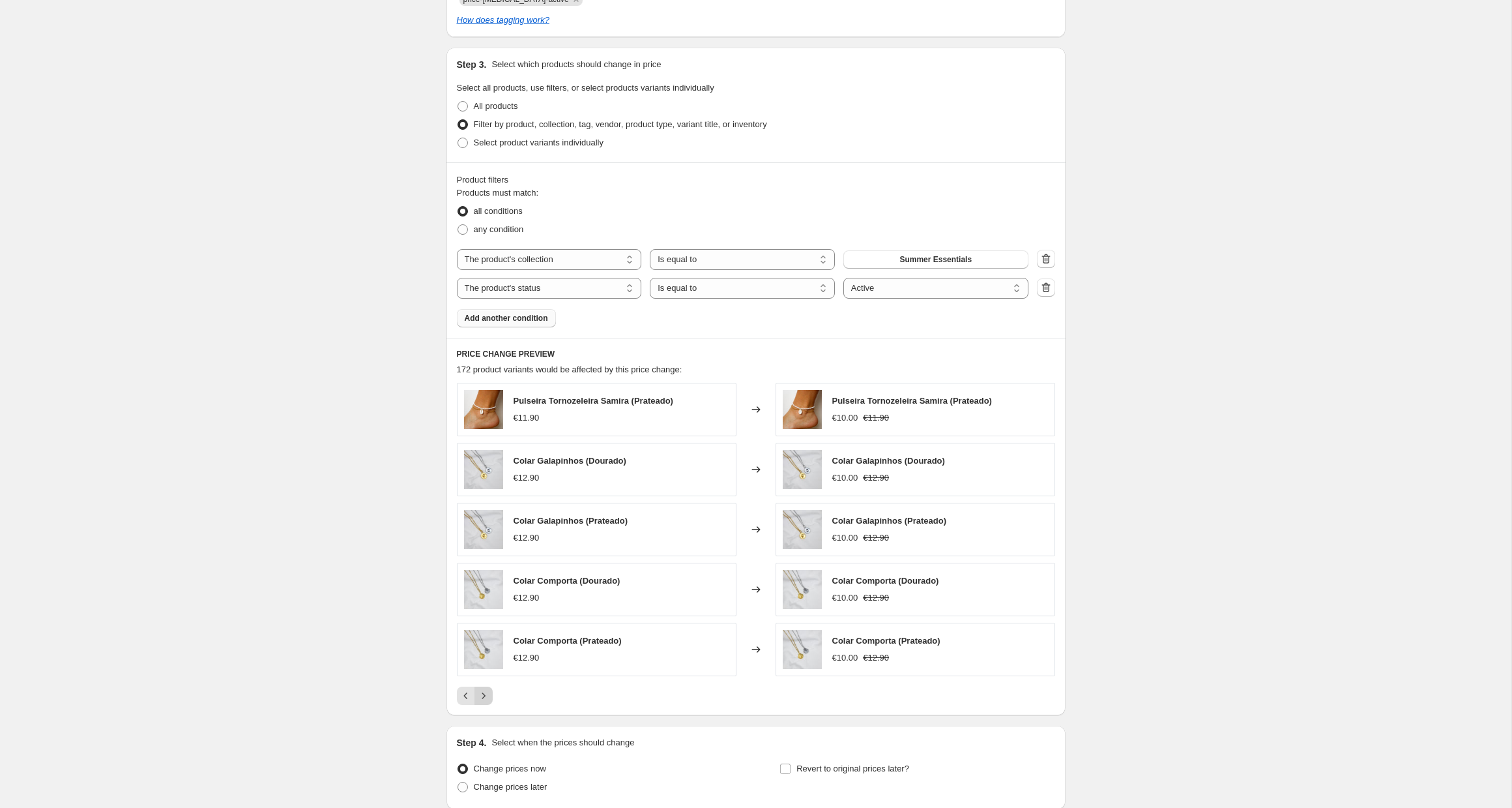
click at [489, 694] on button "Next" at bounding box center [483, 695] width 18 height 18
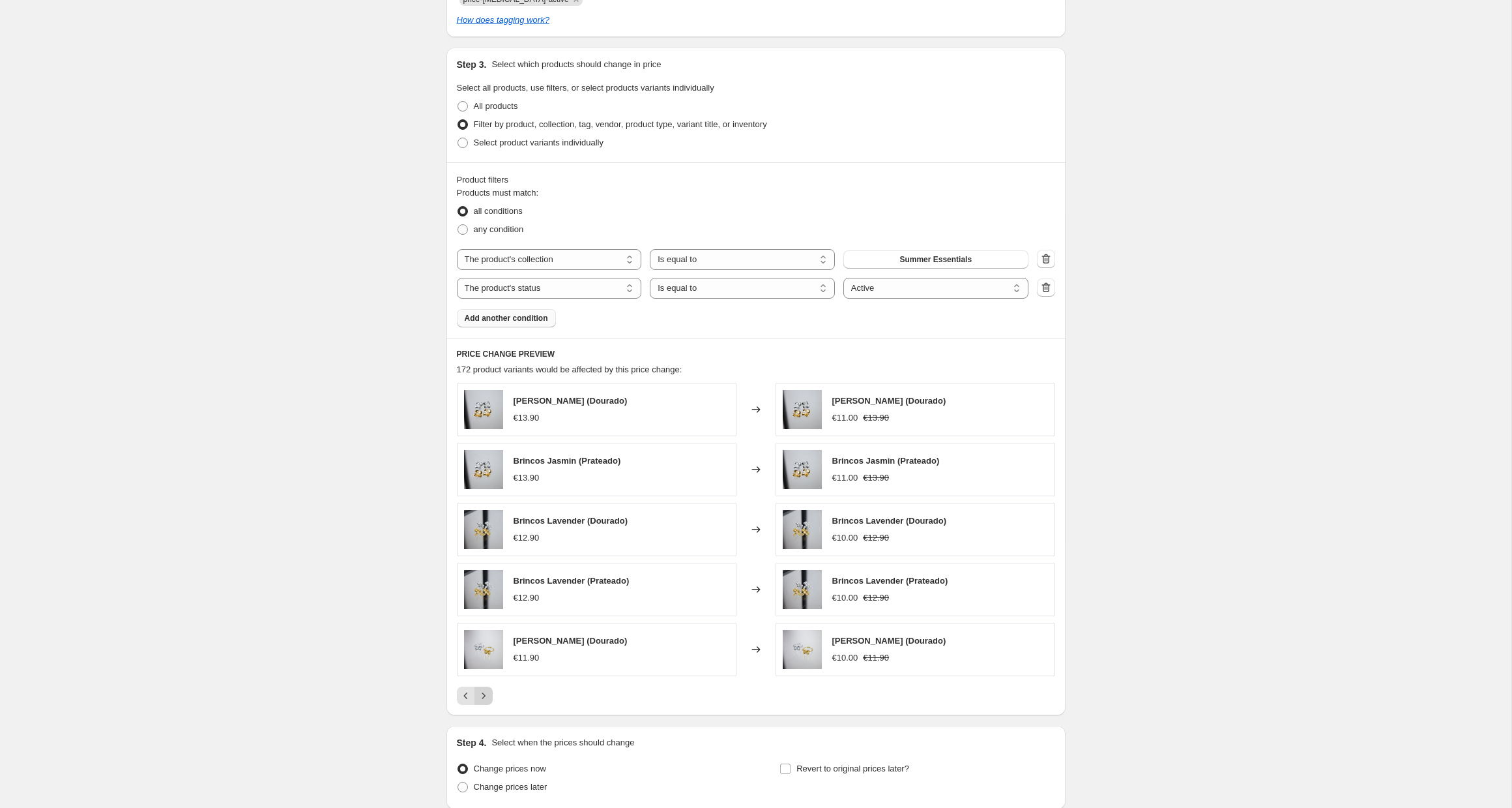
click at [489, 694] on button "Next" at bounding box center [483, 695] width 18 height 18
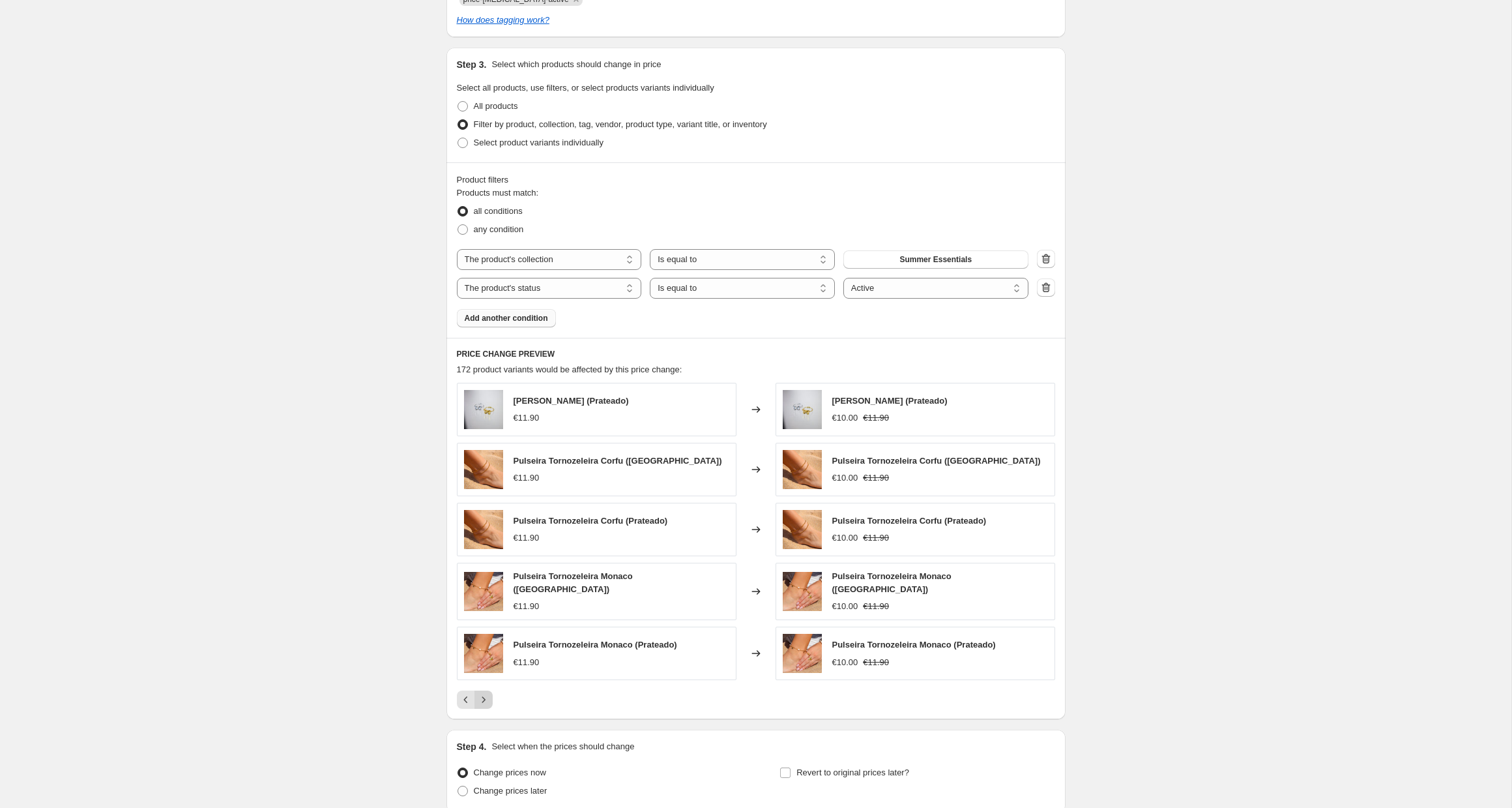
click at [489, 694] on button "Next" at bounding box center [483, 699] width 18 height 18
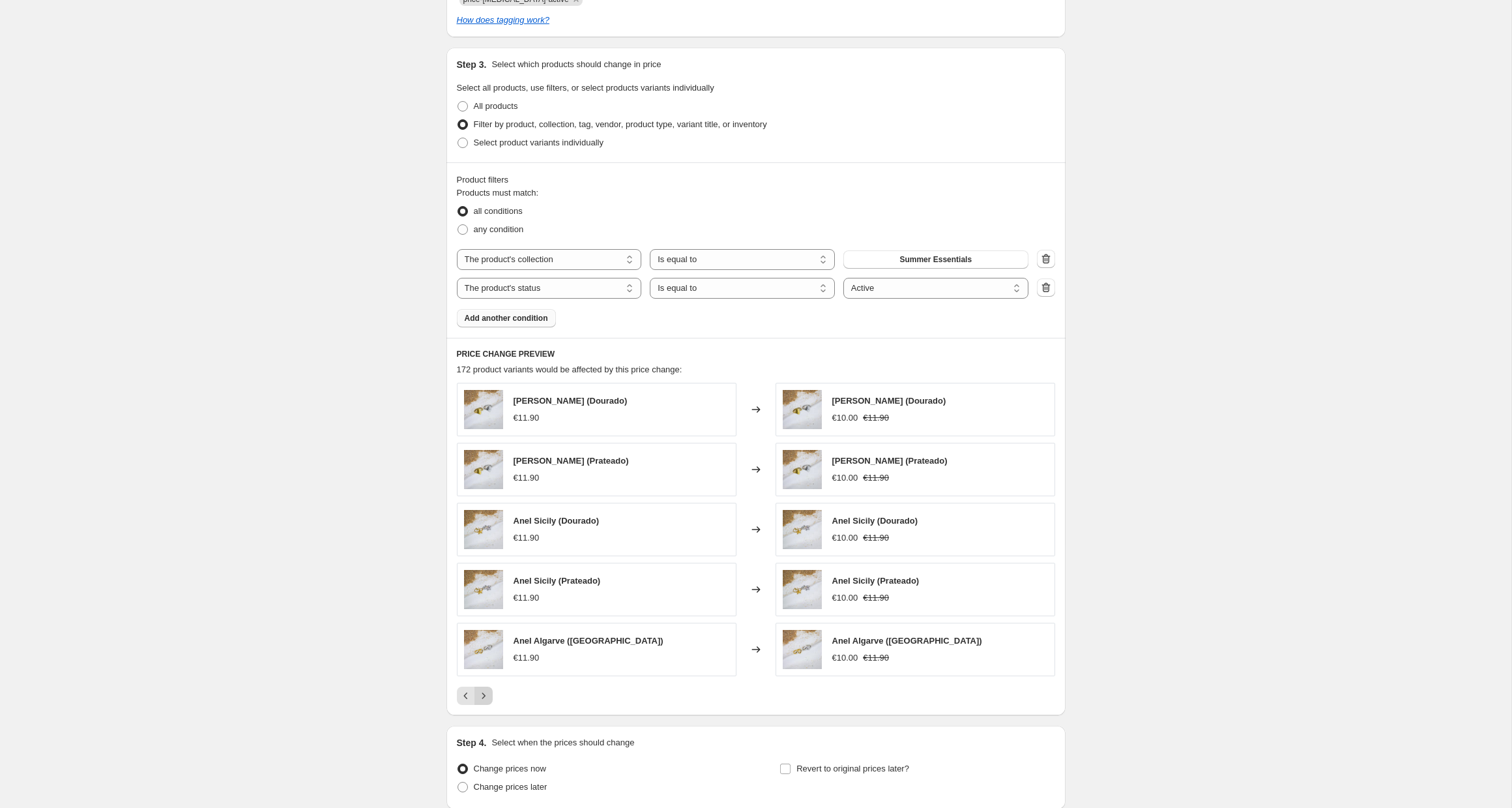
click at [489, 694] on button "Next" at bounding box center [483, 695] width 18 height 18
click at [491, 694] on button "Next" at bounding box center [483, 693] width 18 height 18
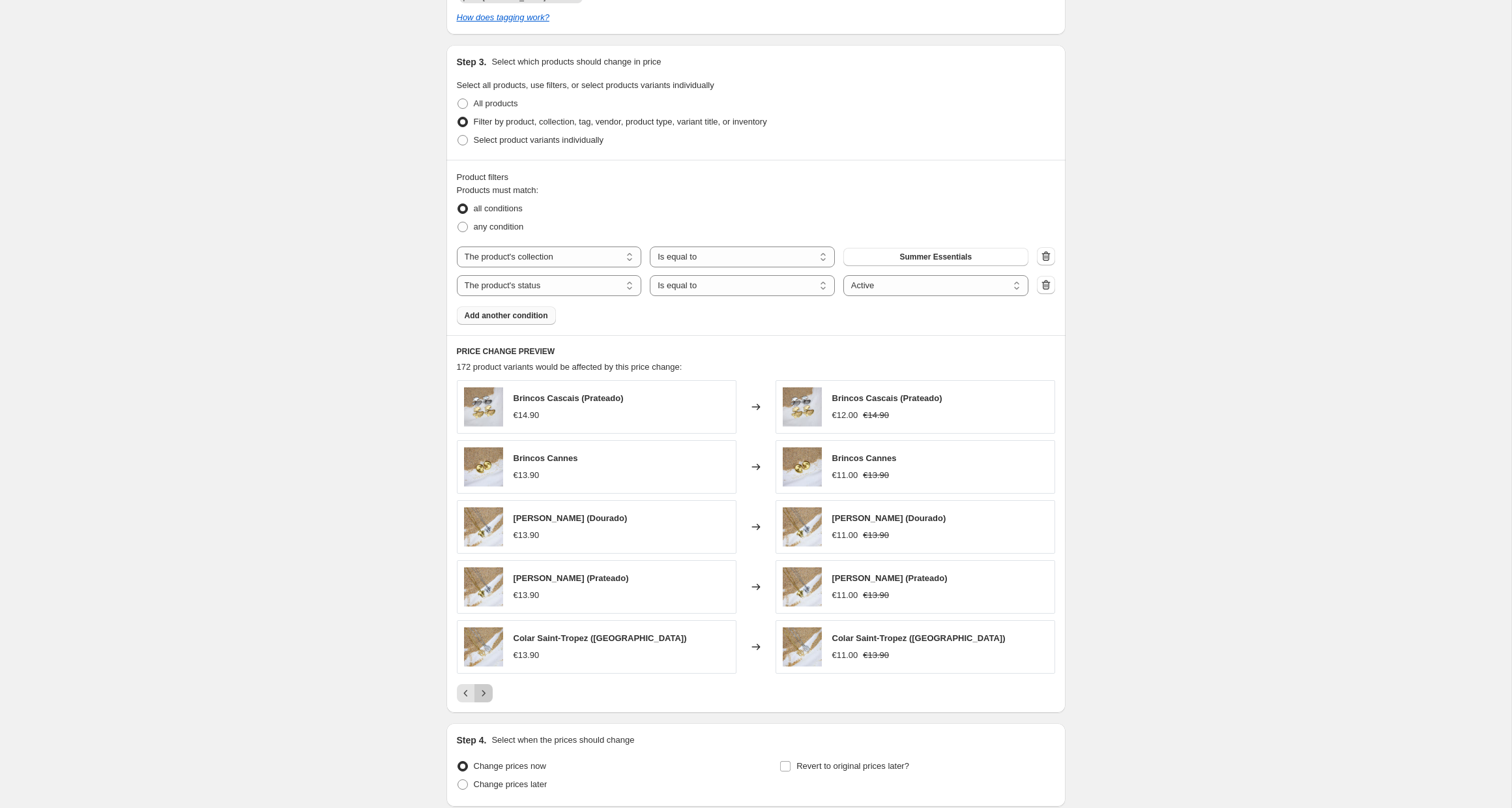
click at [491, 694] on button "Next" at bounding box center [483, 693] width 18 height 18
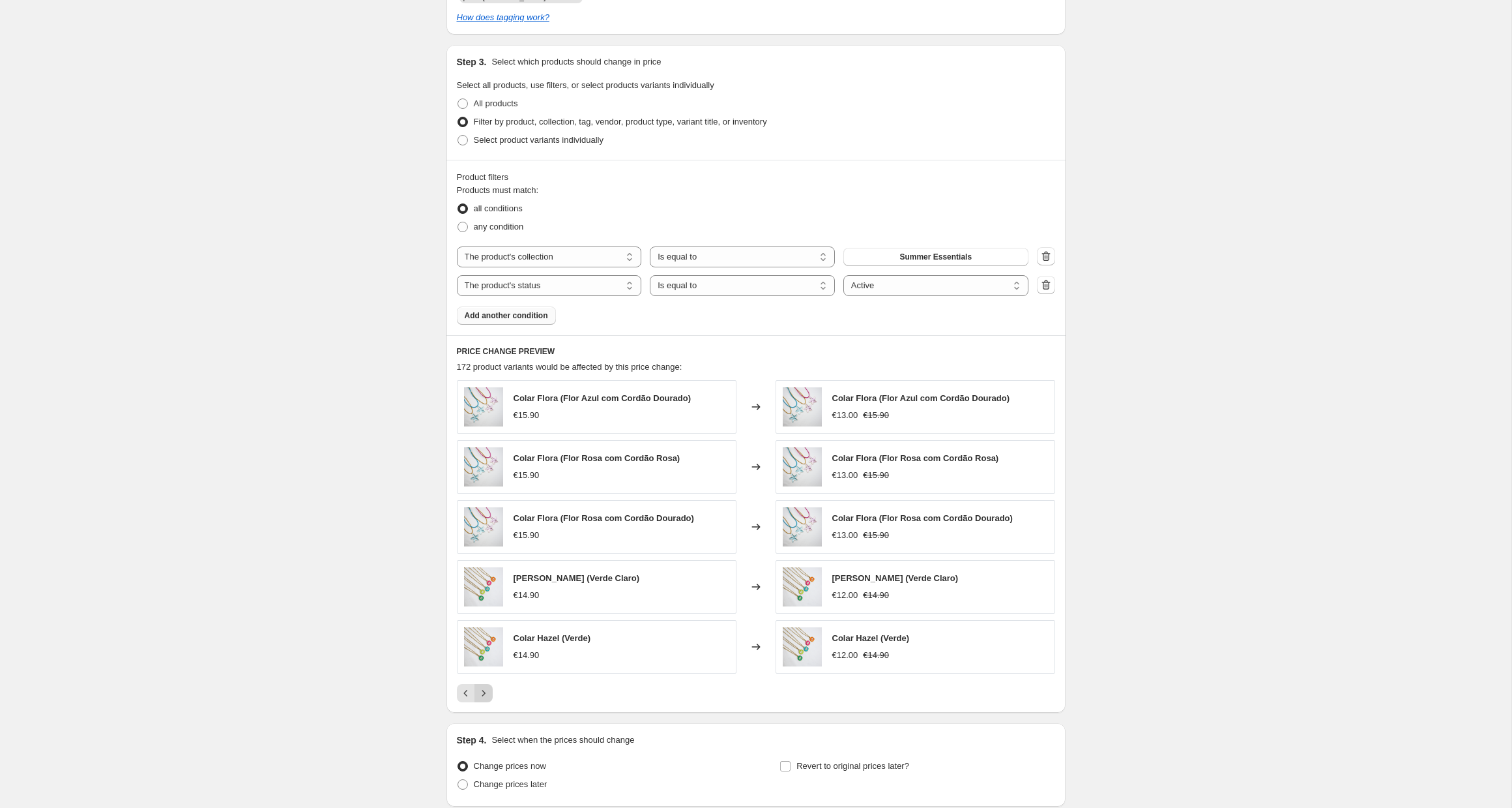
click at [491, 694] on button "Next" at bounding box center [483, 693] width 18 height 18
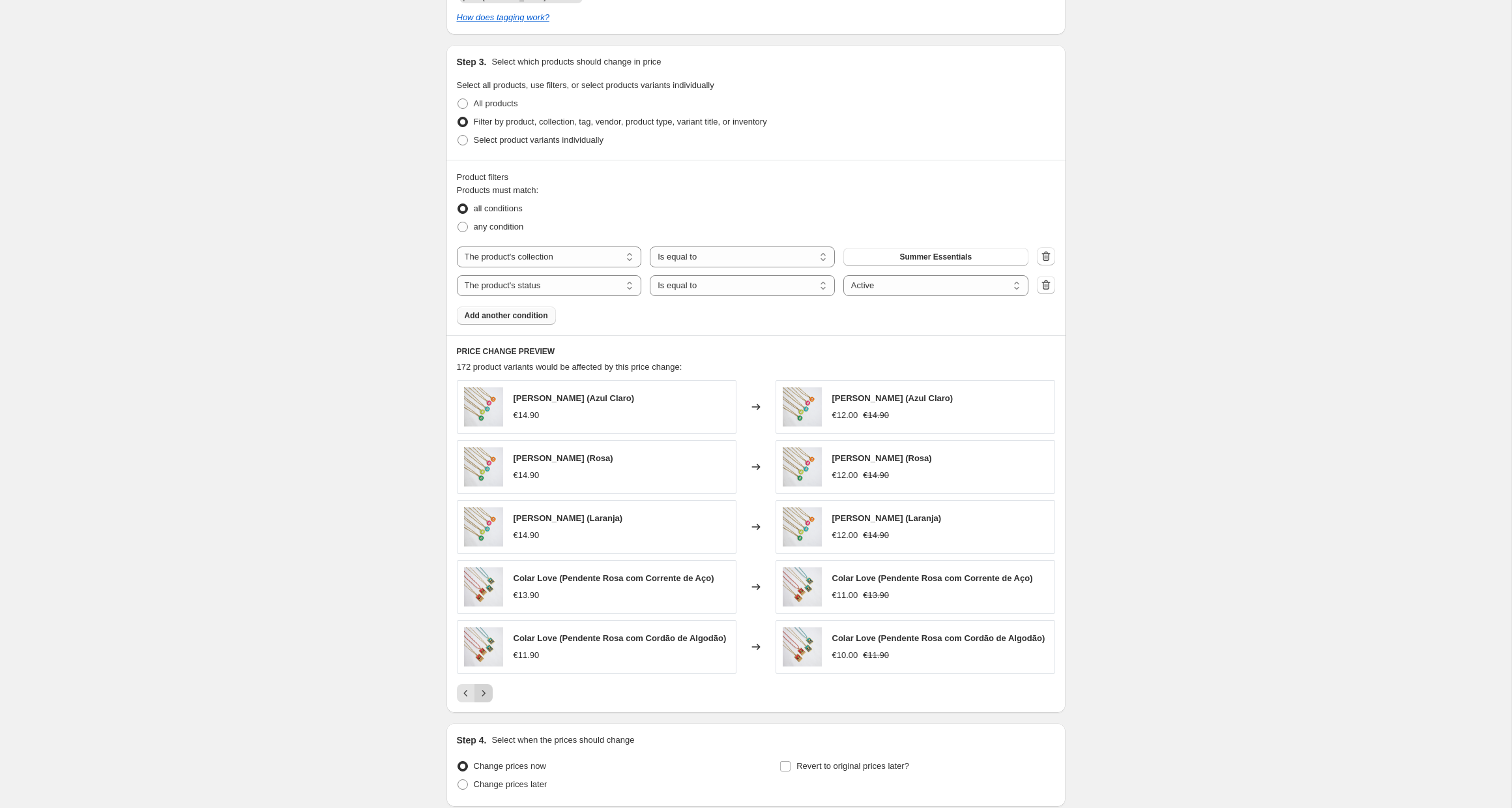
click at [491, 694] on button "Next" at bounding box center [483, 693] width 18 height 18
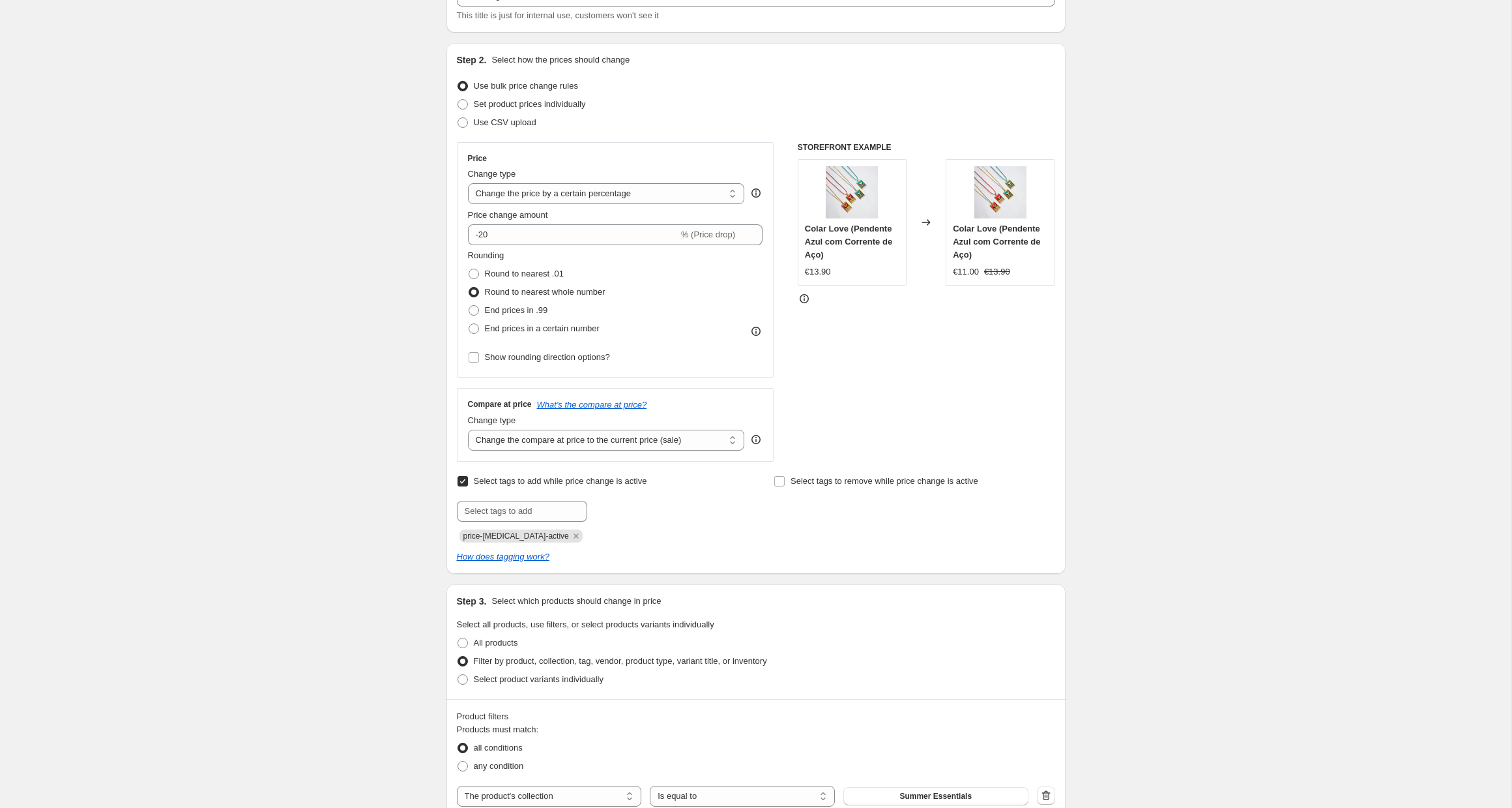
scroll to position [96, 0]
click at [537, 312] on span "End prices in .99" at bounding box center [517, 312] width 63 height 10
click at [469, 308] on input "End prices in .99" at bounding box center [468, 307] width 1 height 1
radio input "true"
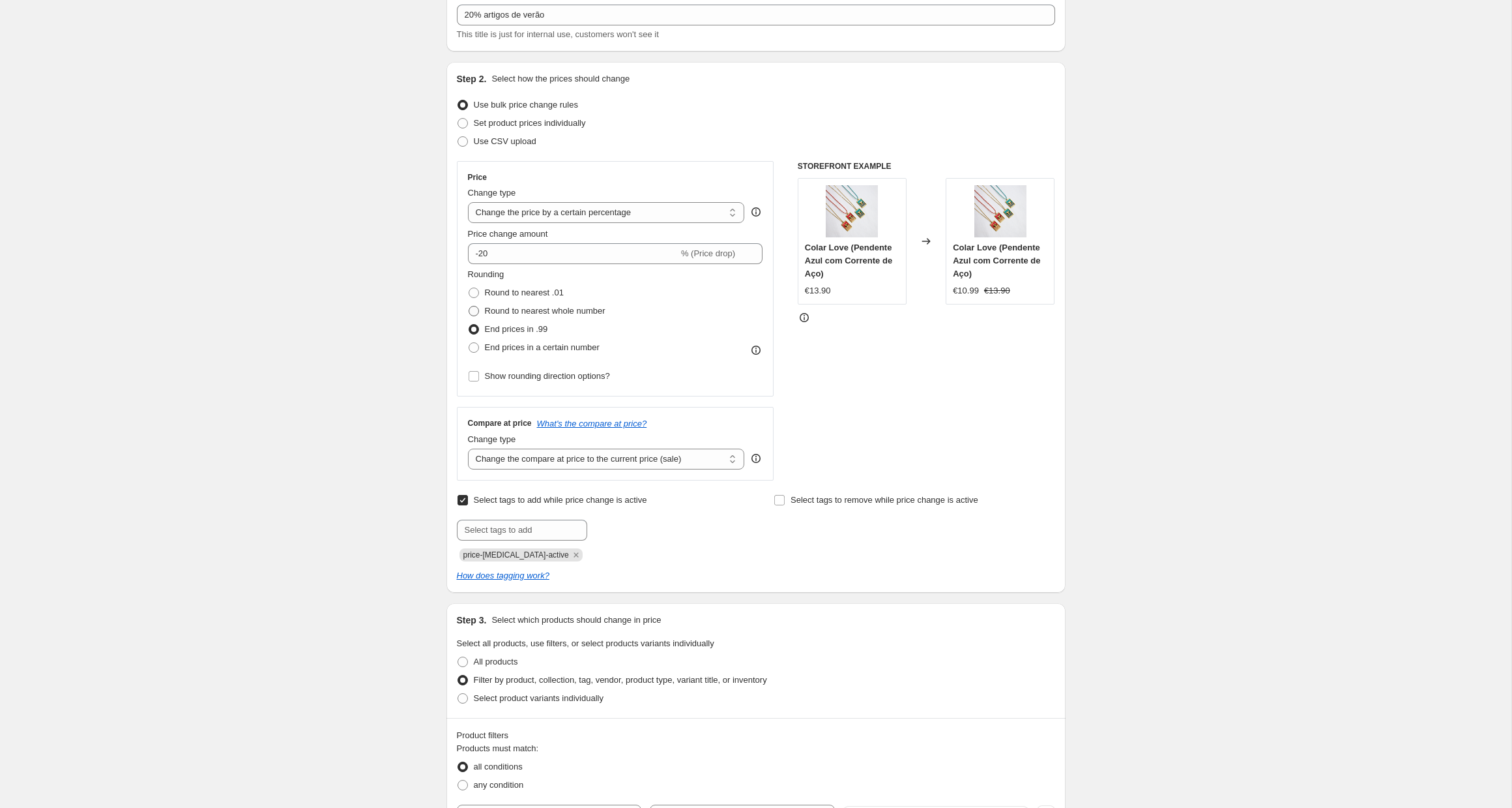
click at [531, 307] on span "Round to nearest whole number" at bounding box center [545, 310] width 121 height 10
click at [469, 306] on input "Round to nearest whole number" at bounding box center [468, 305] width 1 height 1
radio input "true"
click at [525, 328] on span "End prices in .99" at bounding box center [517, 328] width 63 height 10
click at [469, 325] on input "End prices in .99" at bounding box center [468, 324] width 1 height 1
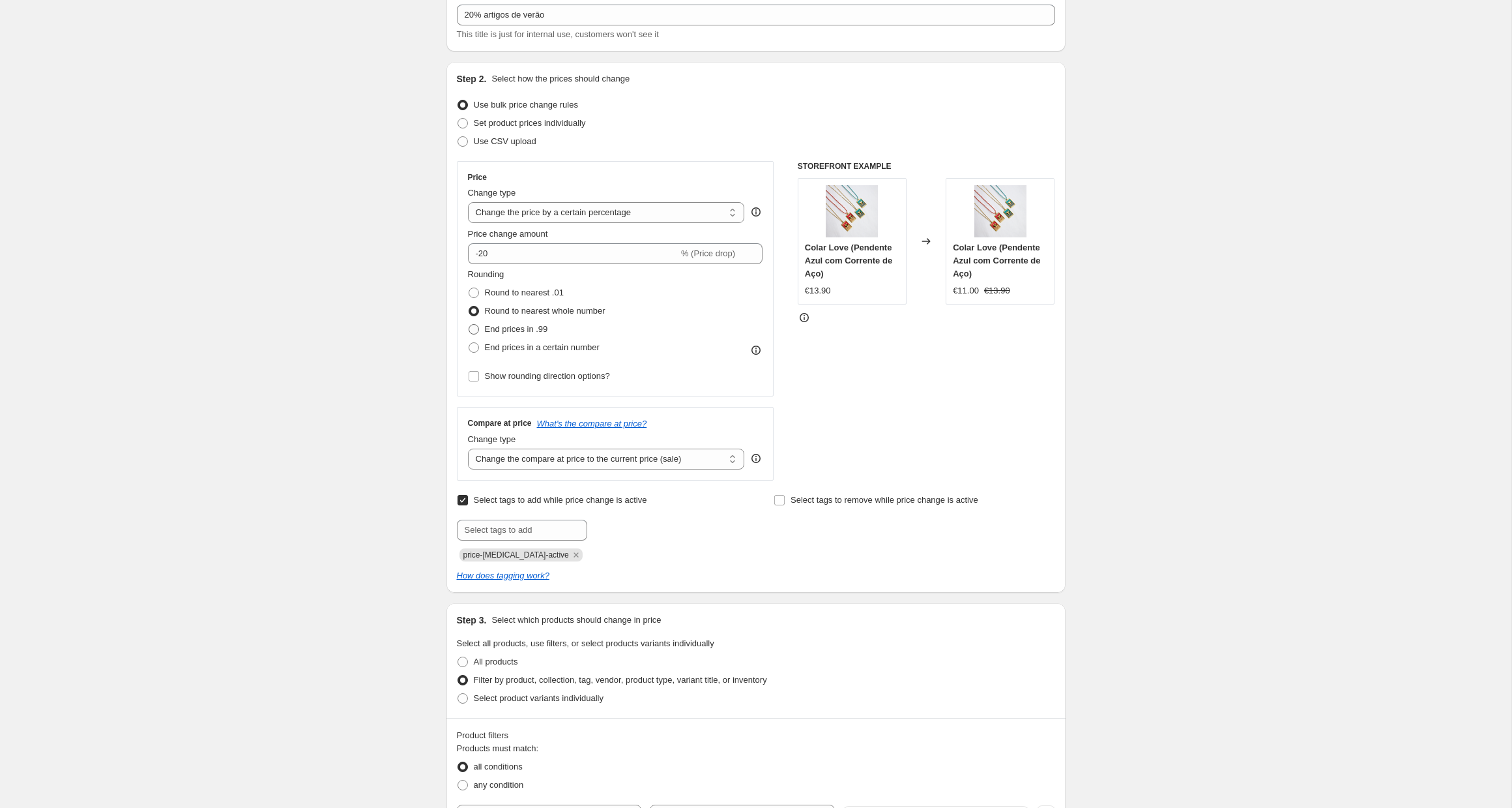
radio input "true"
click at [524, 312] on span "Round to nearest whole number" at bounding box center [545, 310] width 121 height 10
click at [469, 306] on input "Round to nearest whole number" at bounding box center [468, 305] width 1 height 1
radio input "true"
click at [523, 327] on span "End prices in .99" at bounding box center [517, 328] width 63 height 10
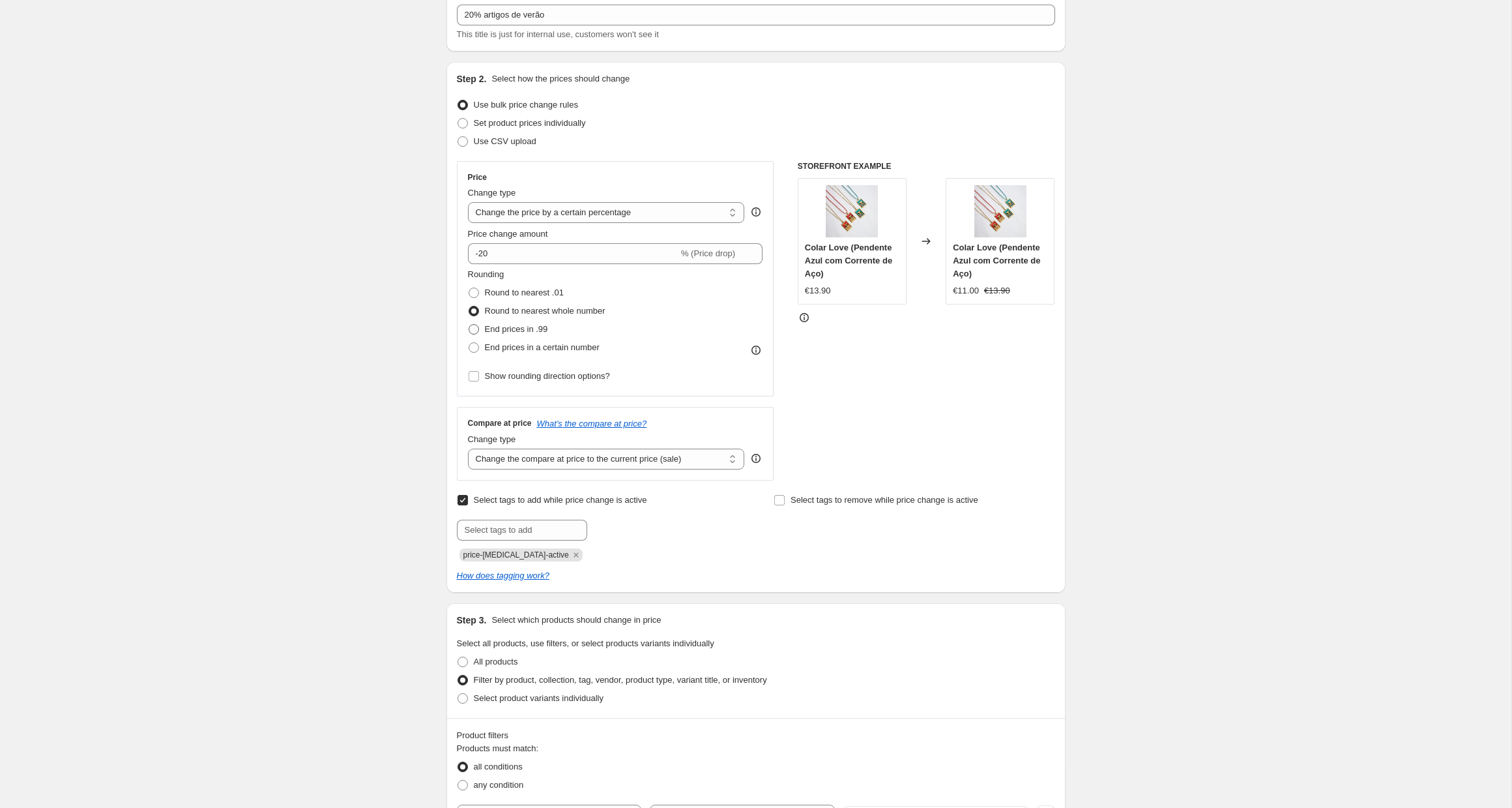
click at [469, 325] on input "End prices in .99" at bounding box center [468, 324] width 1 height 1
radio input "true"
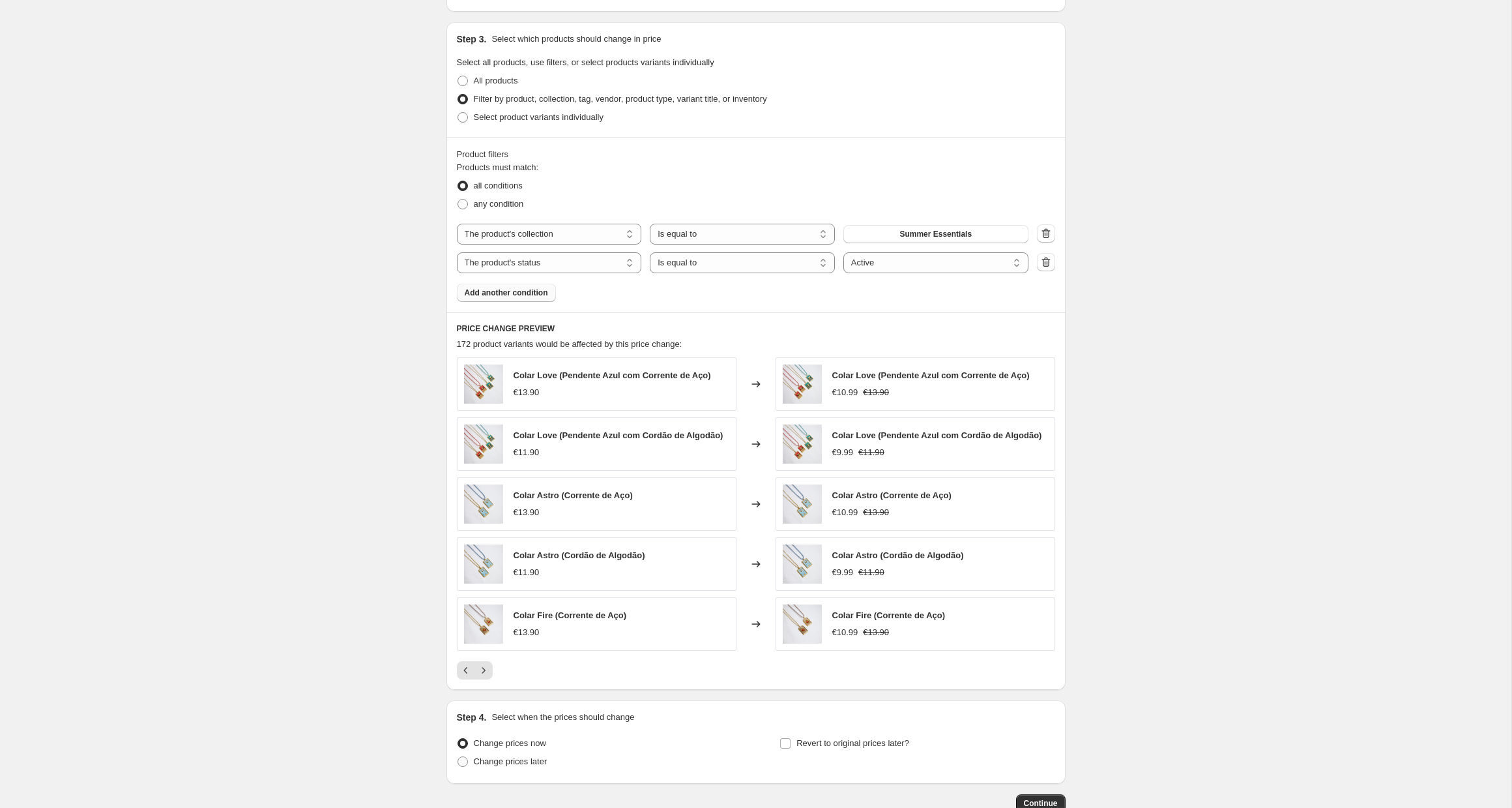
scroll to position [744, 0]
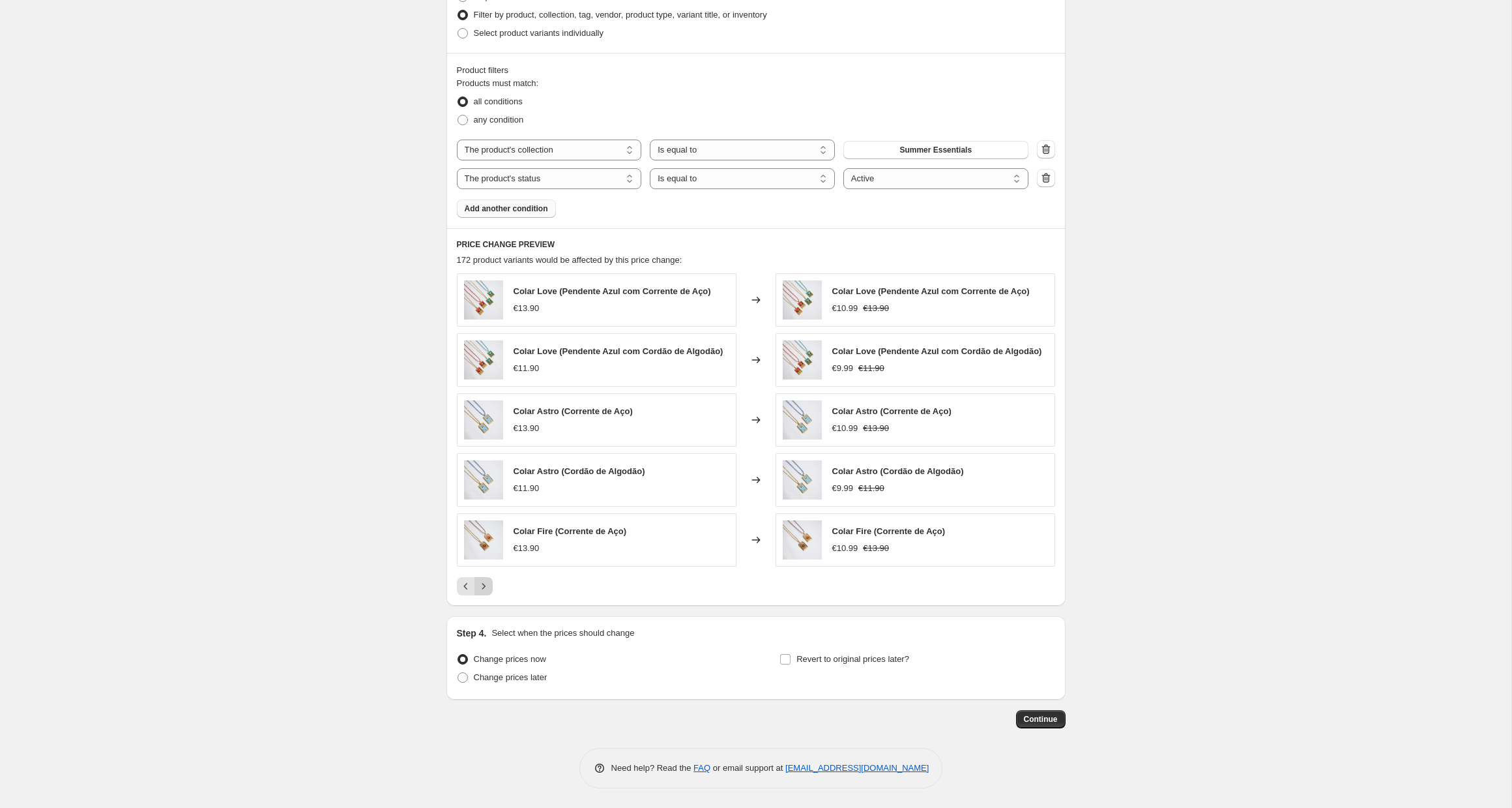
click at [479, 587] on icon "Next" at bounding box center [483, 585] width 13 height 13
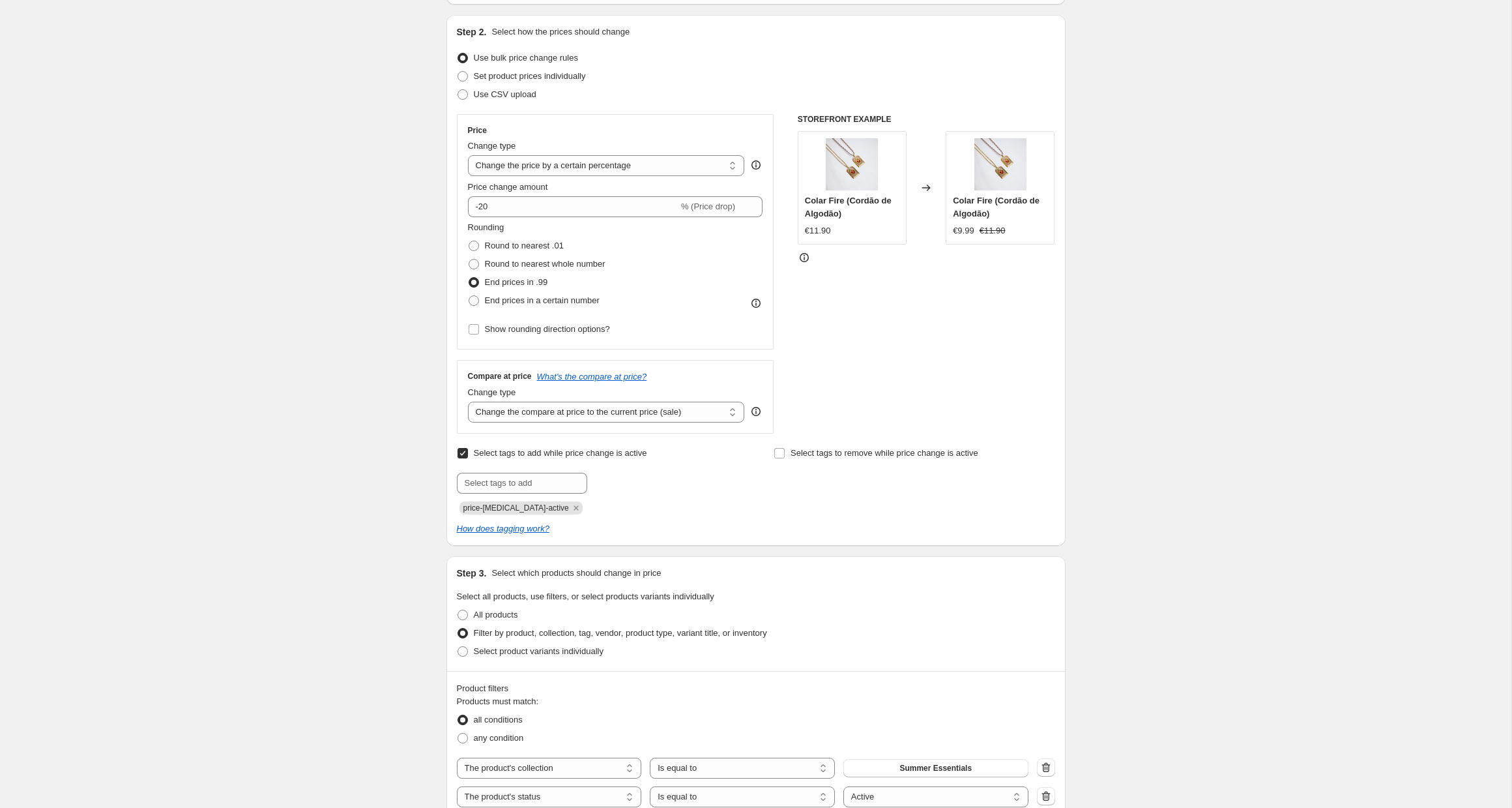
scroll to position [78, 0]
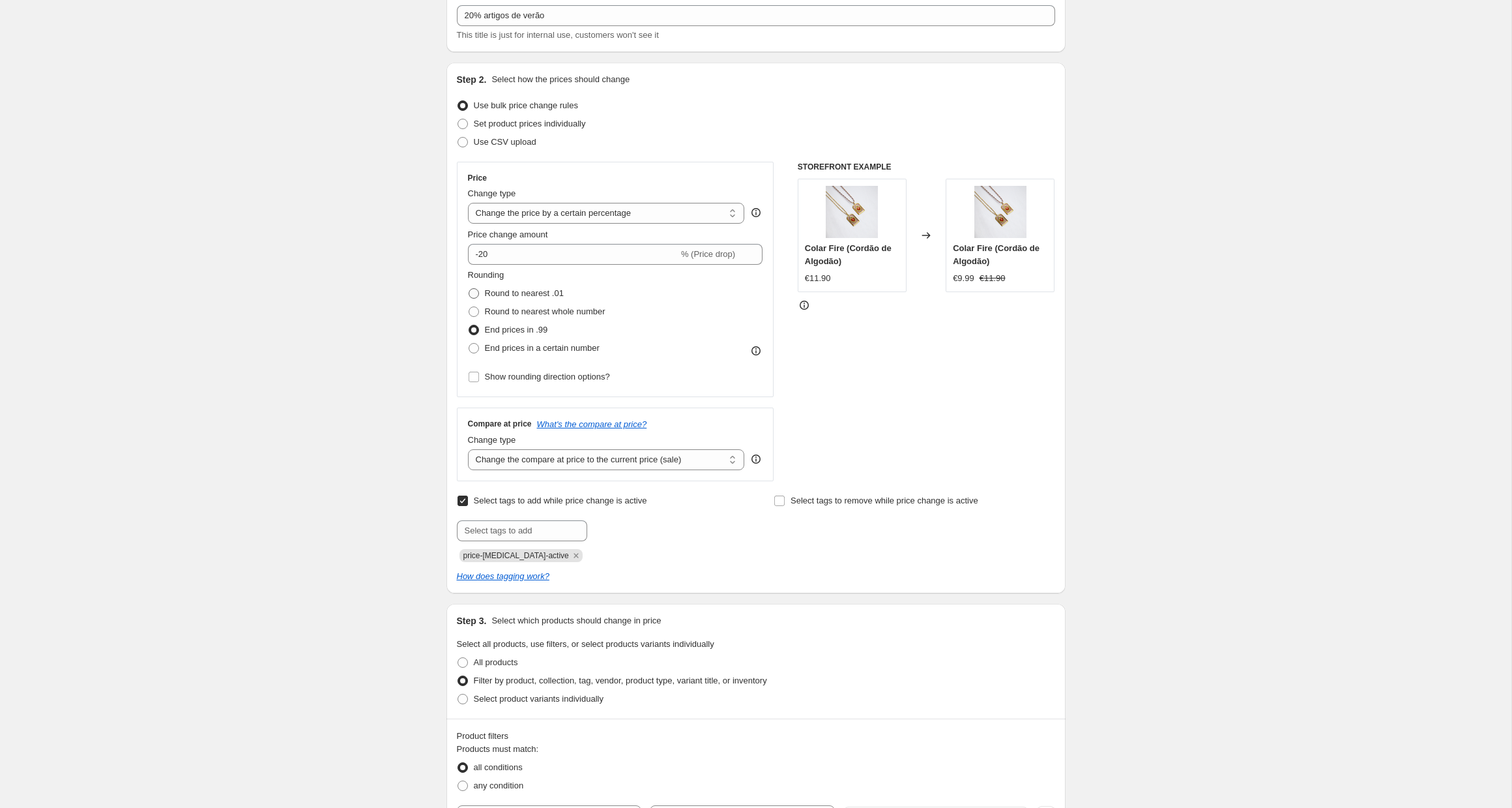
click at [518, 293] on span "Round to nearest .01" at bounding box center [525, 292] width 79 height 10
click at [469, 289] on input "Round to nearest .01" at bounding box center [468, 288] width 1 height 1
radio input "true"
click at [532, 350] on span "End prices in a certain number" at bounding box center [542, 348] width 114 height 10
click at [469, 343] on input "End prices in a certain number" at bounding box center [468, 343] width 1 height 1
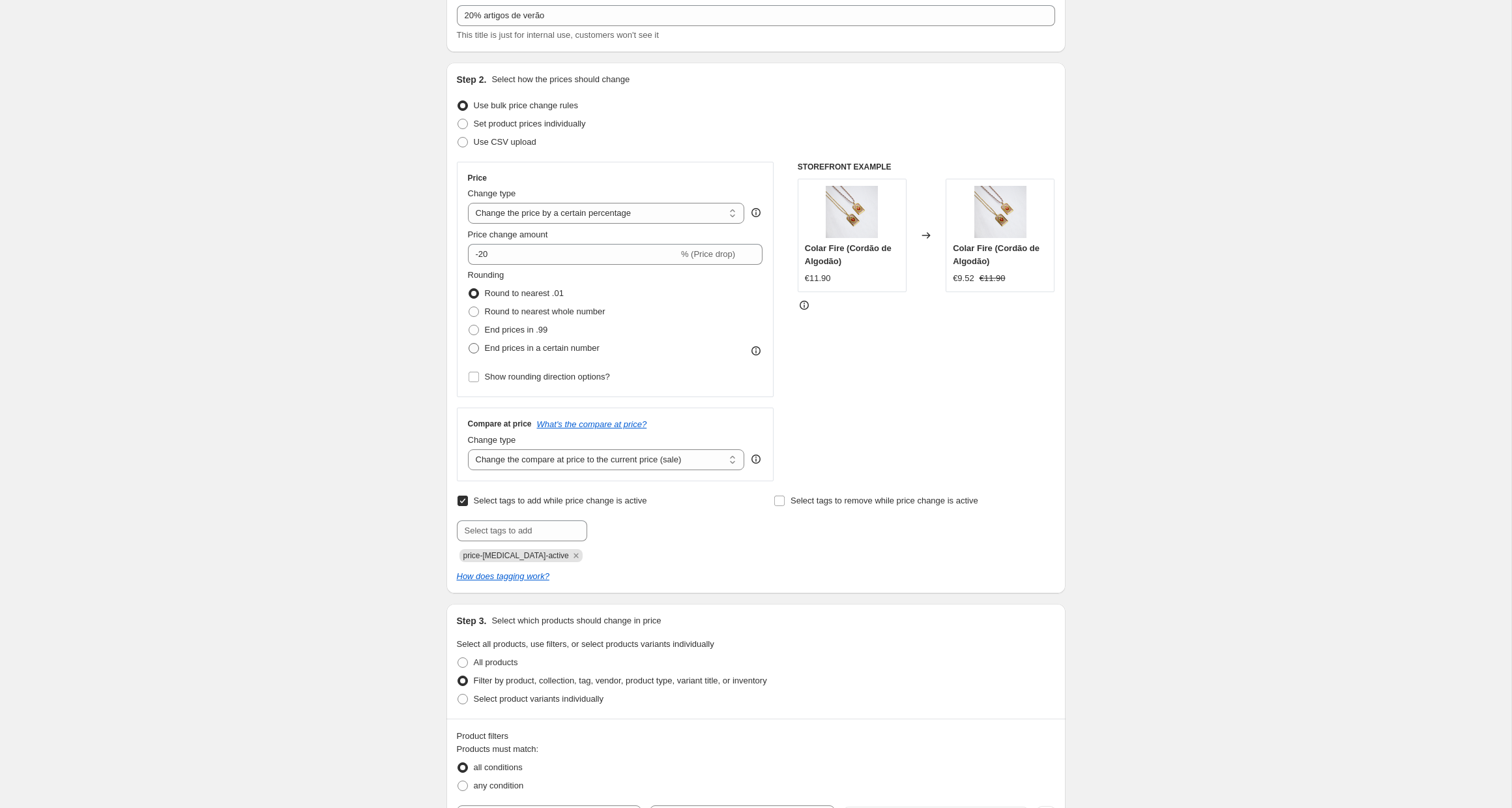
radio input "true"
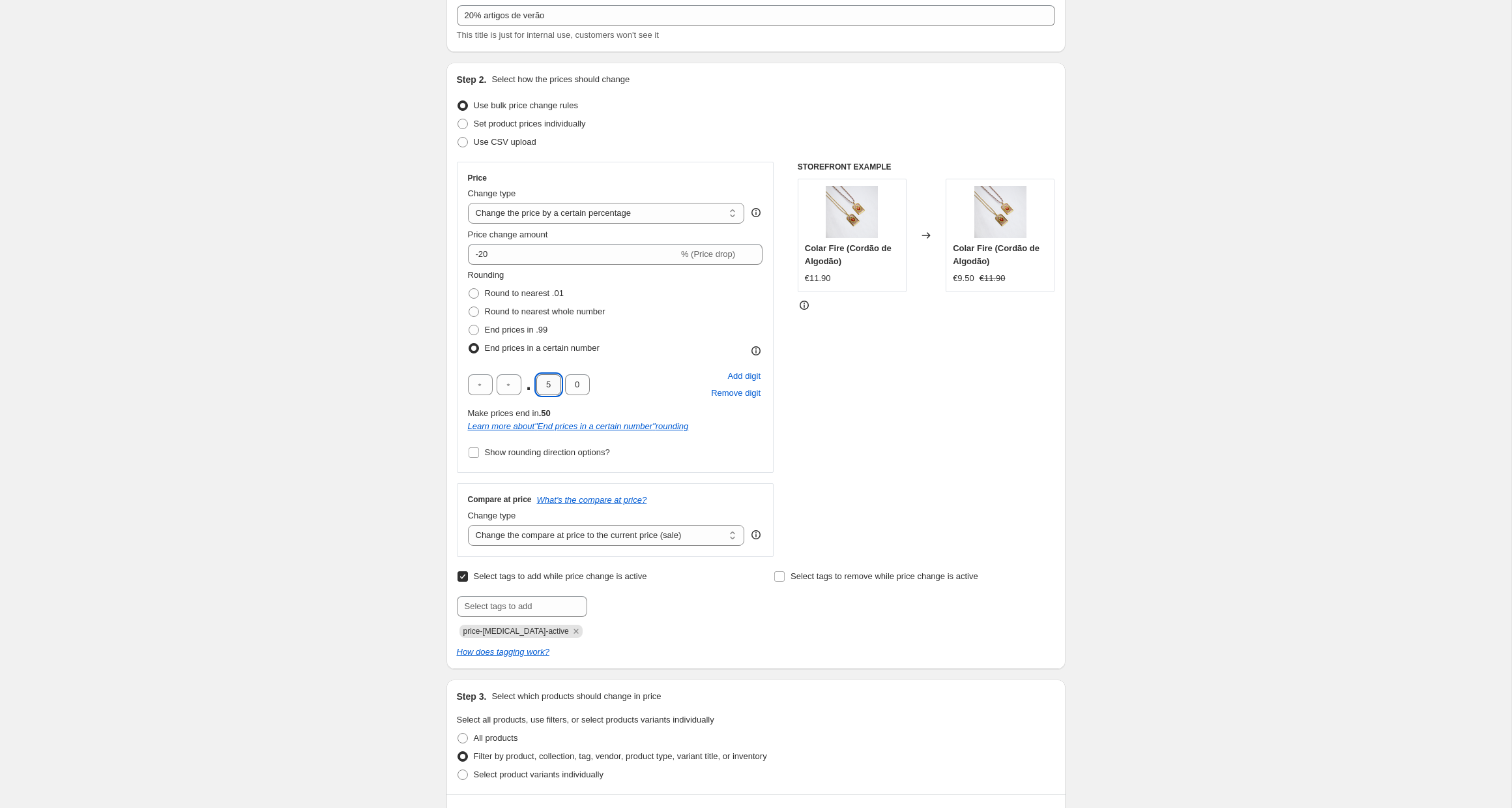
click at [554, 386] on input "5" at bounding box center [548, 385] width 25 height 21
click at [503, 294] on span "Round to nearest .01" at bounding box center [525, 292] width 79 height 10
click at [469, 289] on input "Round to nearest .01" at bounding box center [468, 288] width 1 height 1
radio input "true"
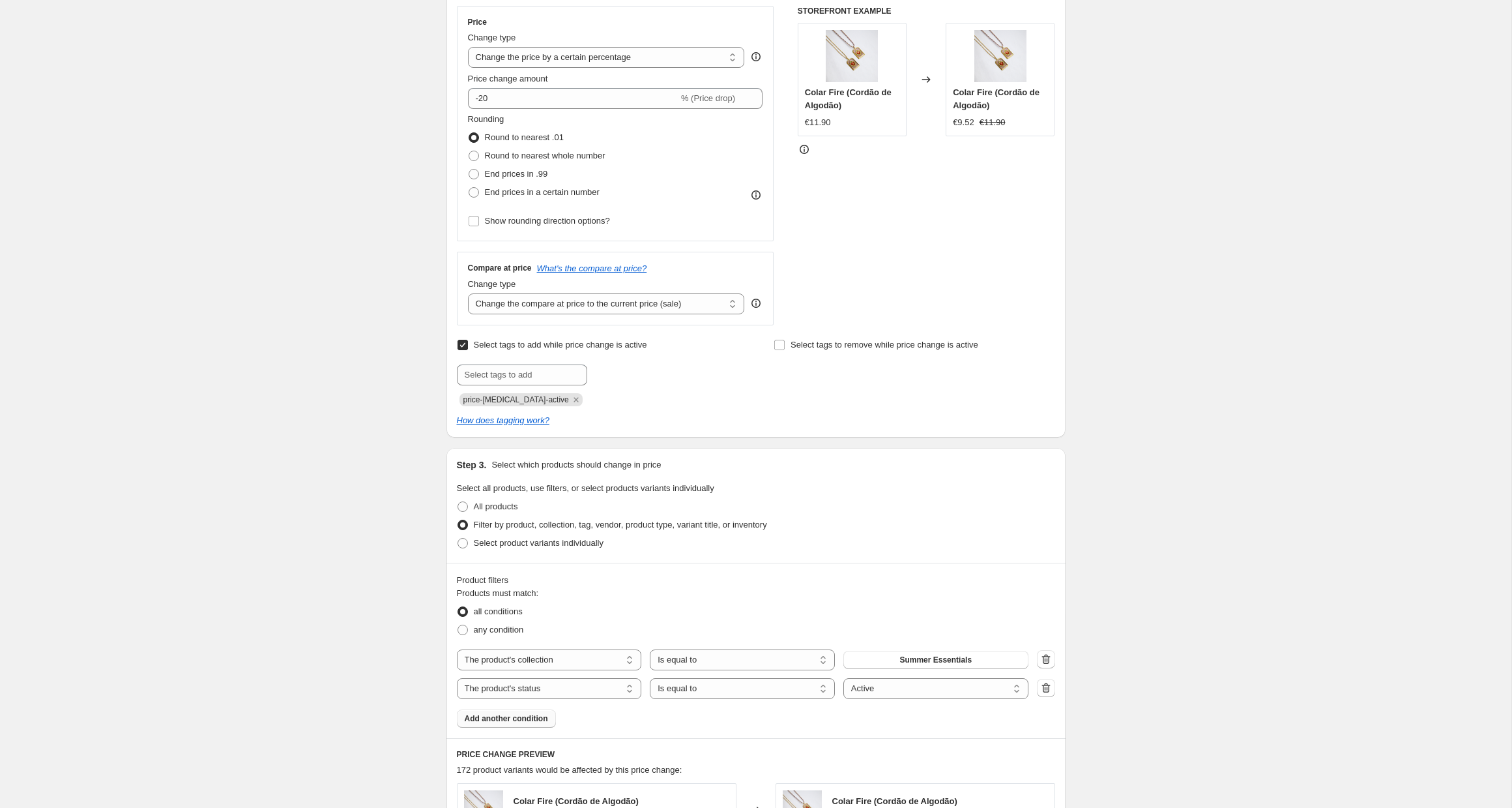
scroll to position [744, 0]
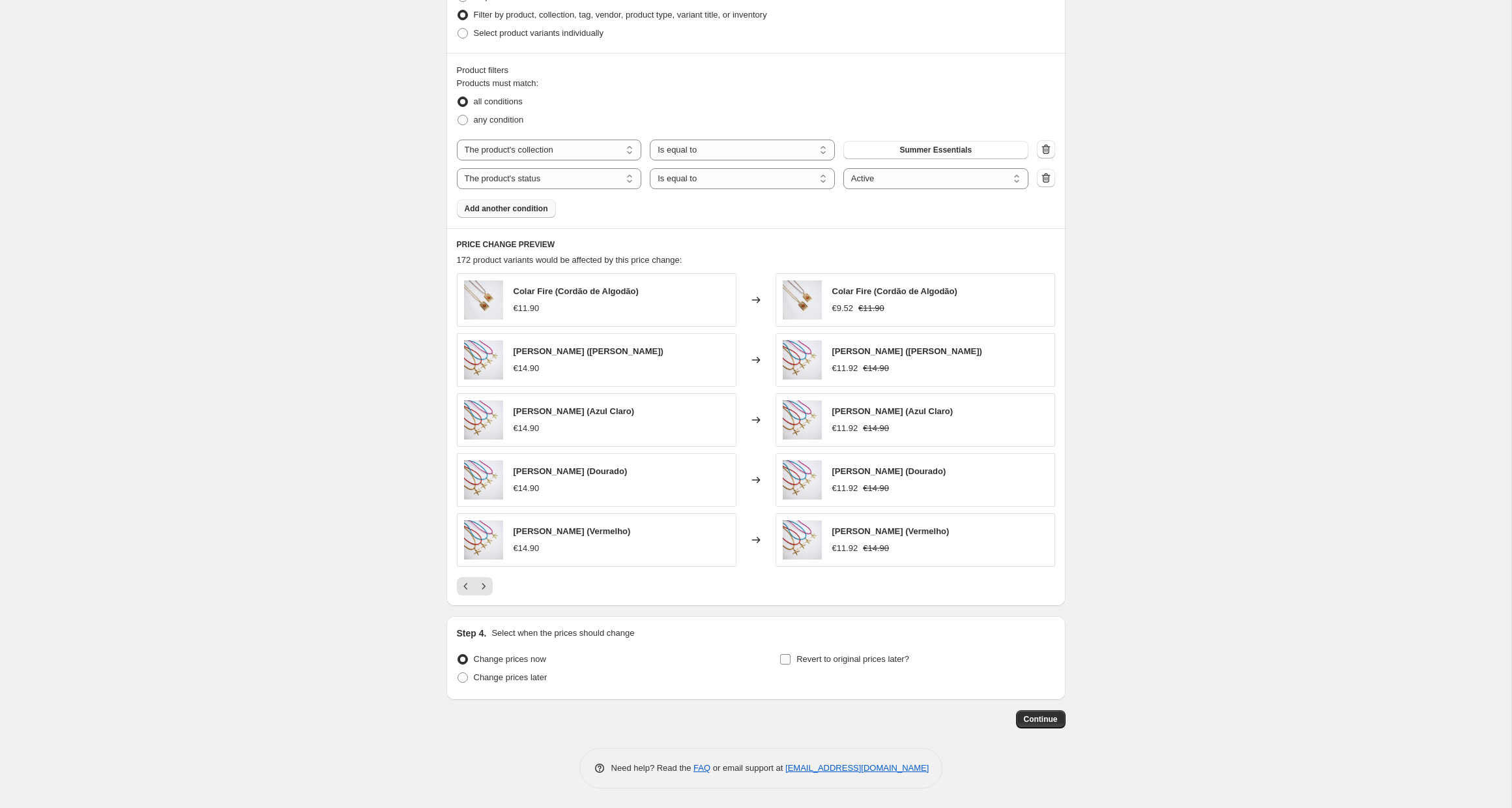
click at [786, 657] on input "Revert to original prices later?" at bounding box center [785, 659] width 11 height 11
checkbox input "true"
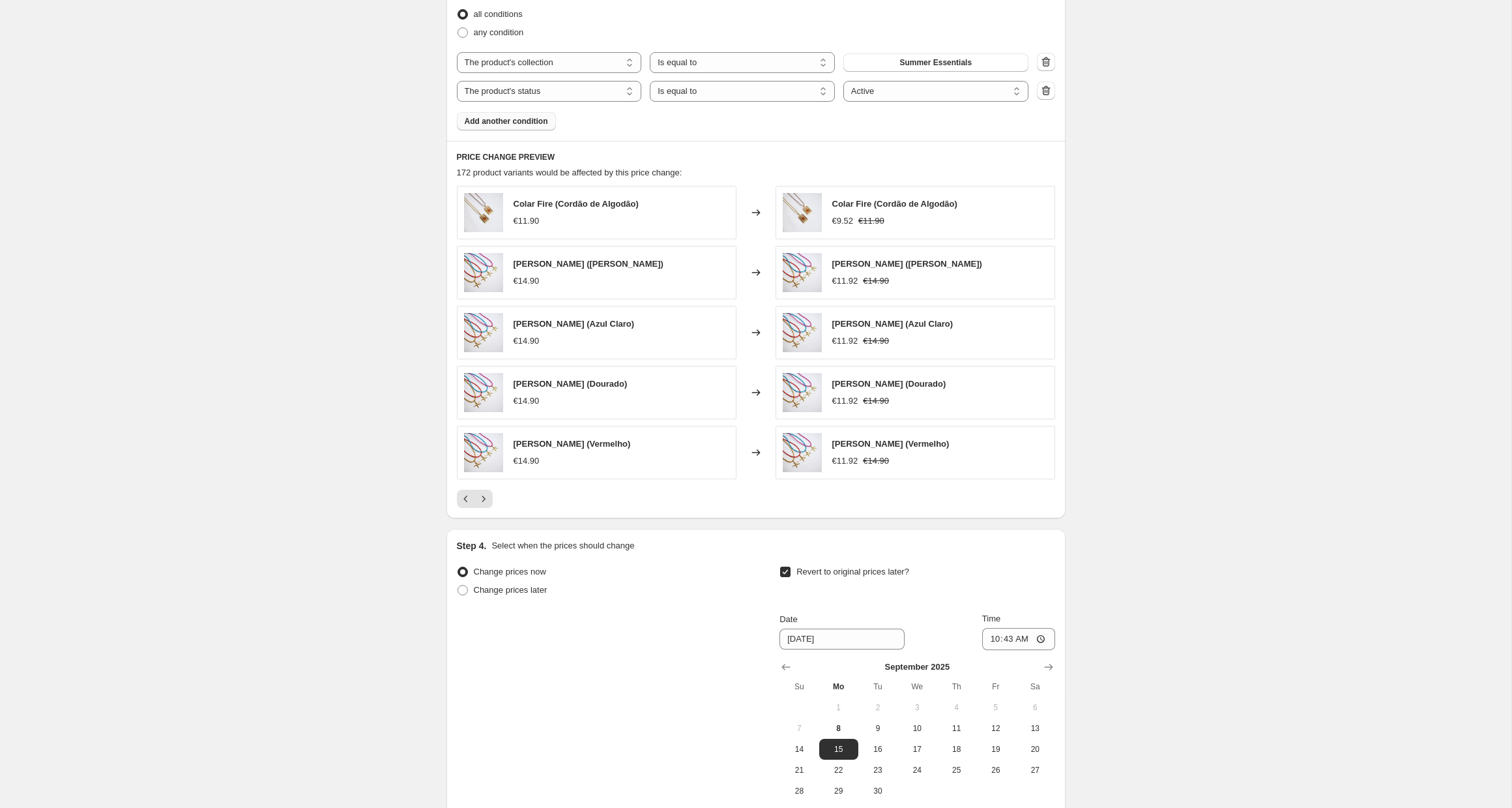
scroll to position [966, 0]
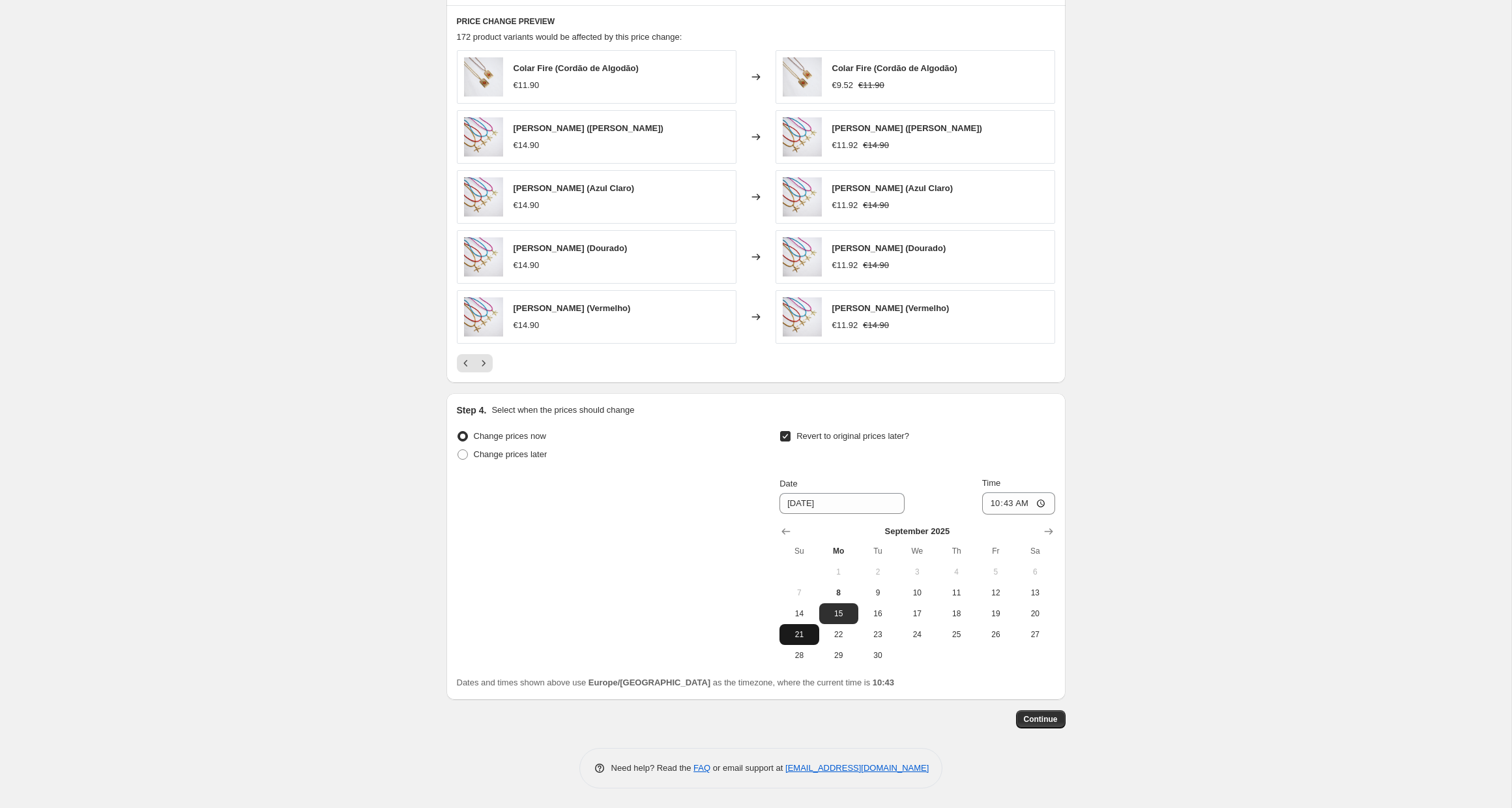
click at [804, 635] on span "21" at bounding box center [799, 635] width 29 height 11
type input "[DATE]"
click at [1005, 503] on input "10:43" at bounding box center [1018, 503] width 73 height 22
type input "23:59"
click at [1041, 721] on span "Continue" at bounding box center [1040, 719] width 34 height 11
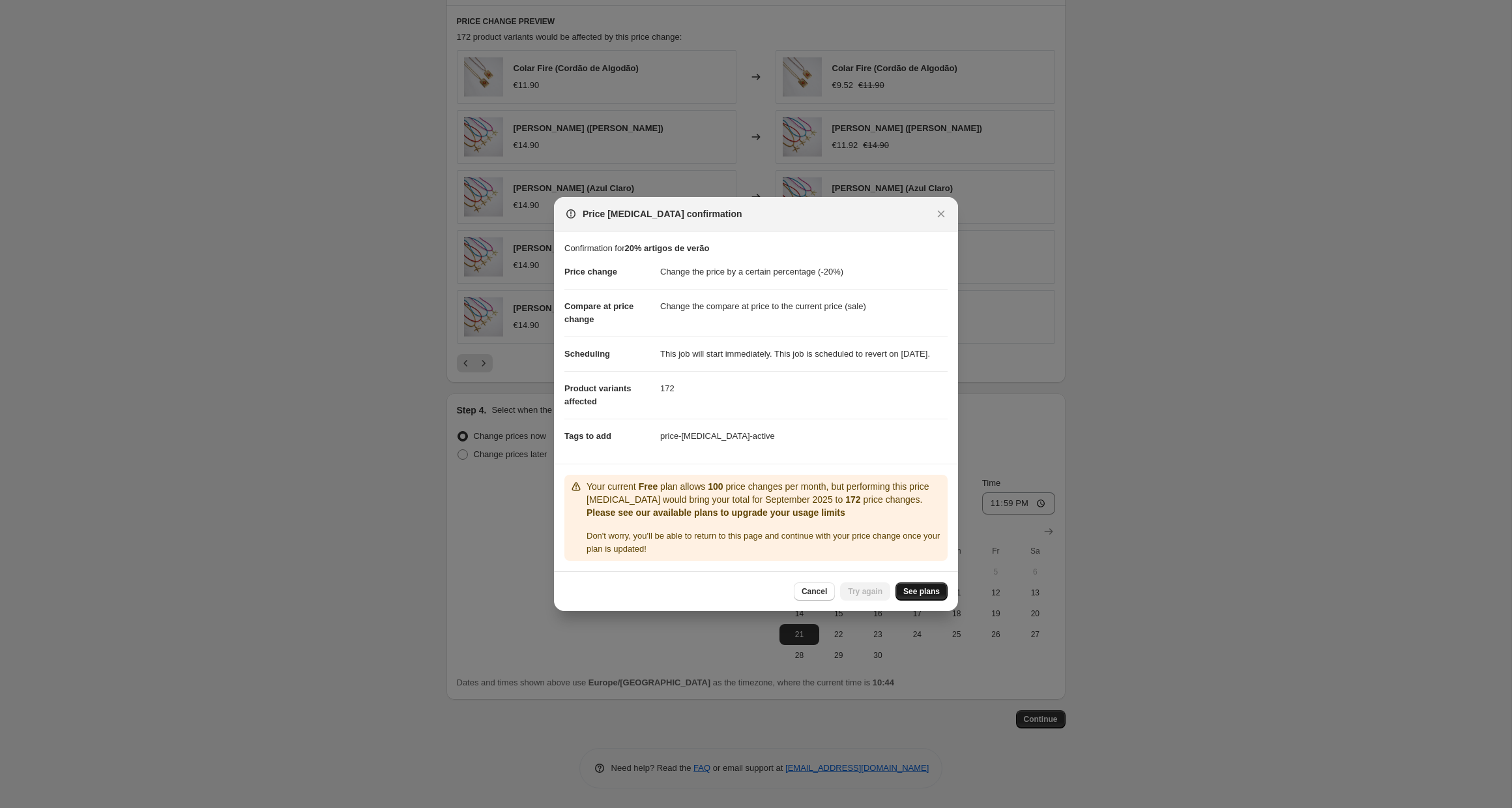
click at [928, 600] on link "See plans" at bounding box center [921, 591] width 52 height 18
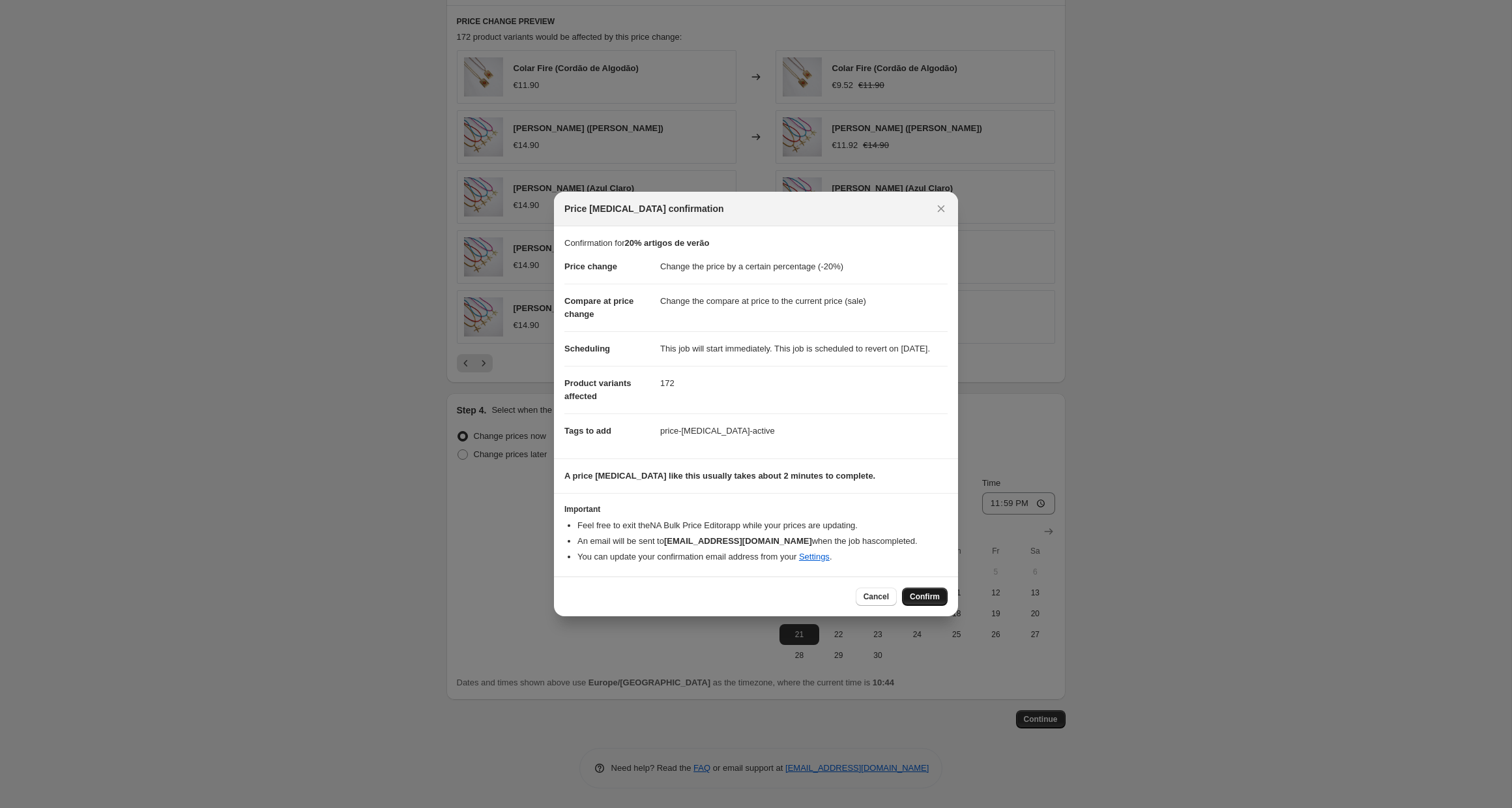
click at [920, 602] on span "Confirm" at bounding box center [925, 597] width 30 height 11
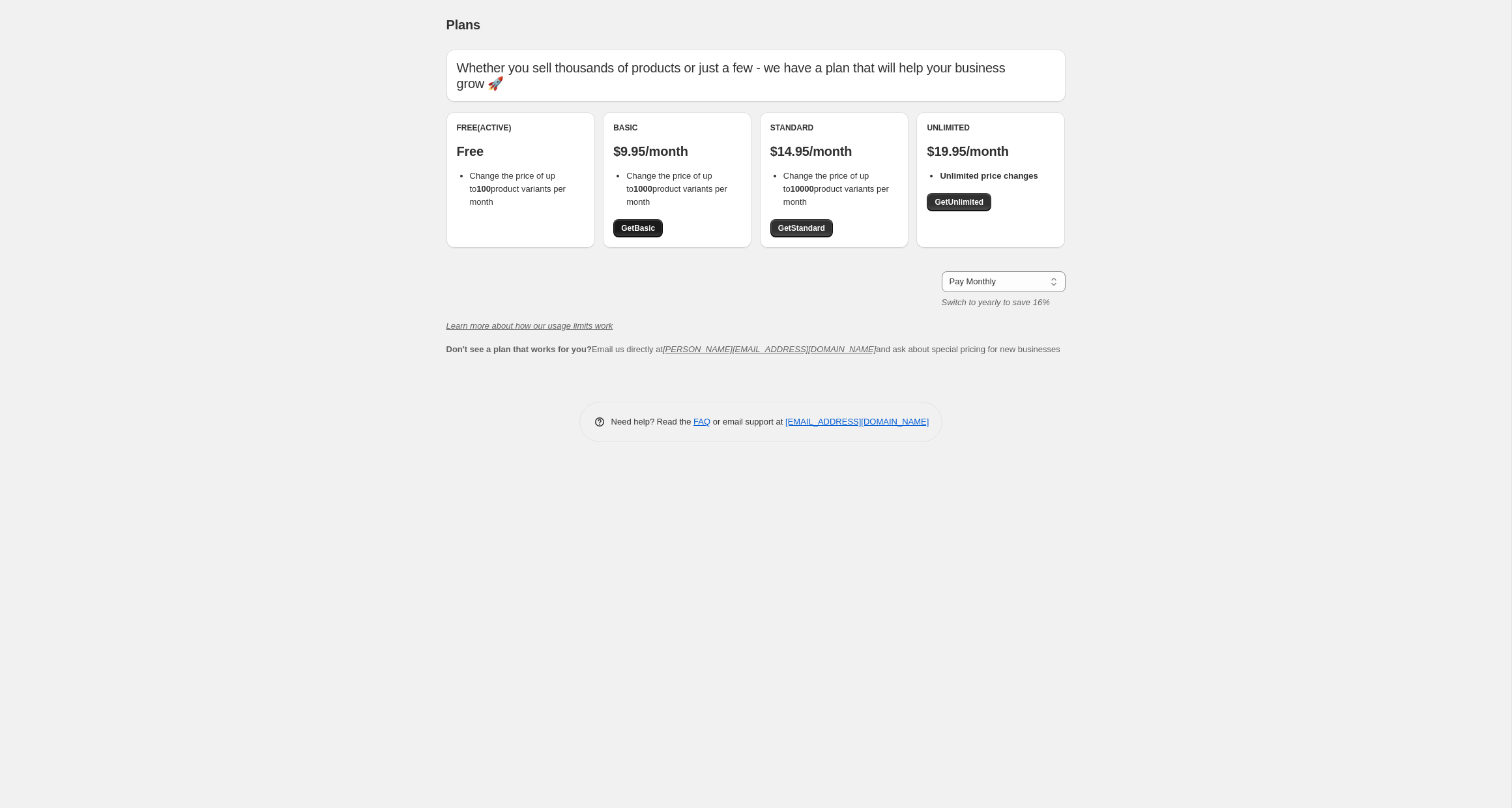
click at [649, 223] on span "Get Basic" at bounding box center [638, 228] width 34 height 11
